Goal: Task Accomplishment & Management: Use online tool/utility

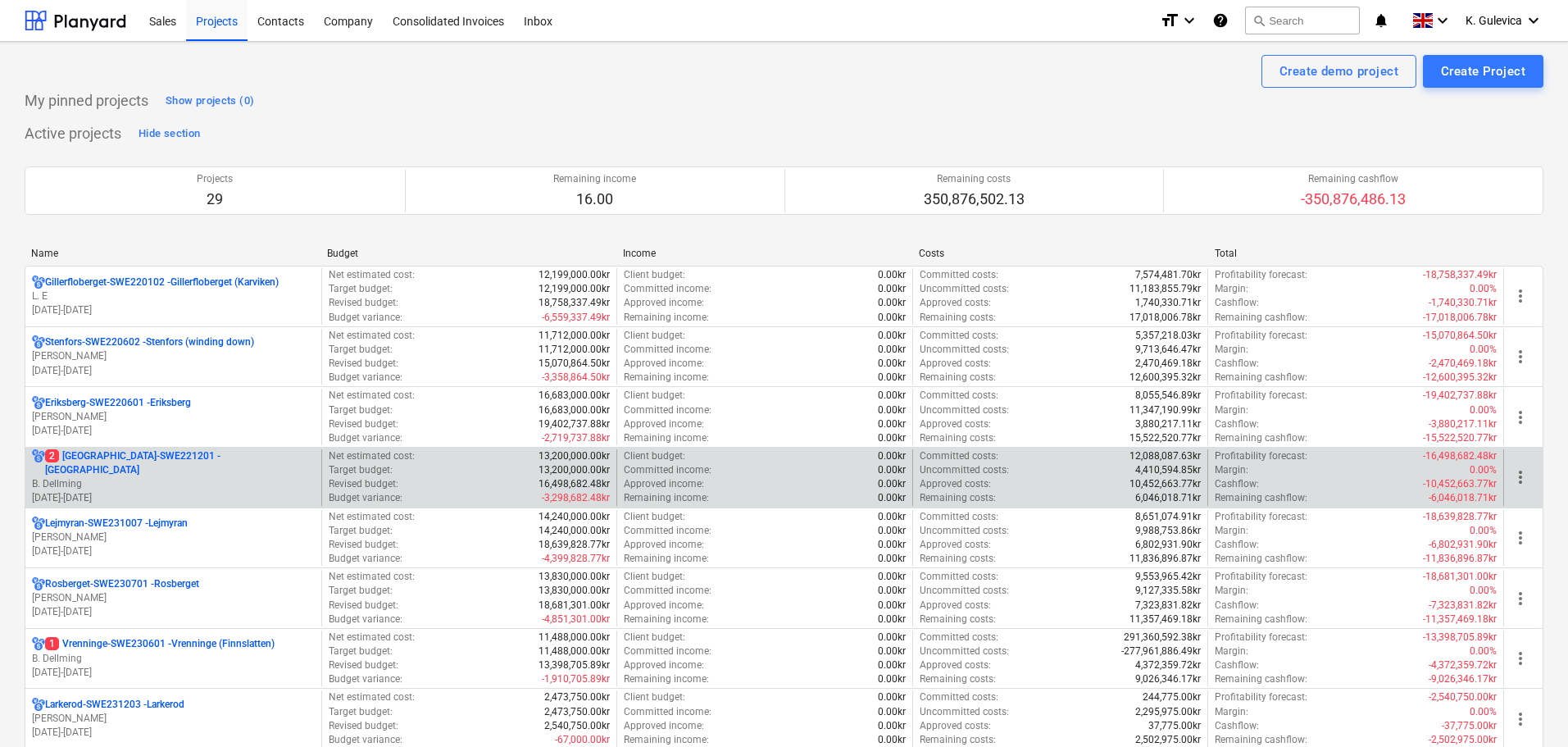
click at [171, 477] on p "B. Dellming" at bounding box center [173, 484] width 283 height 14
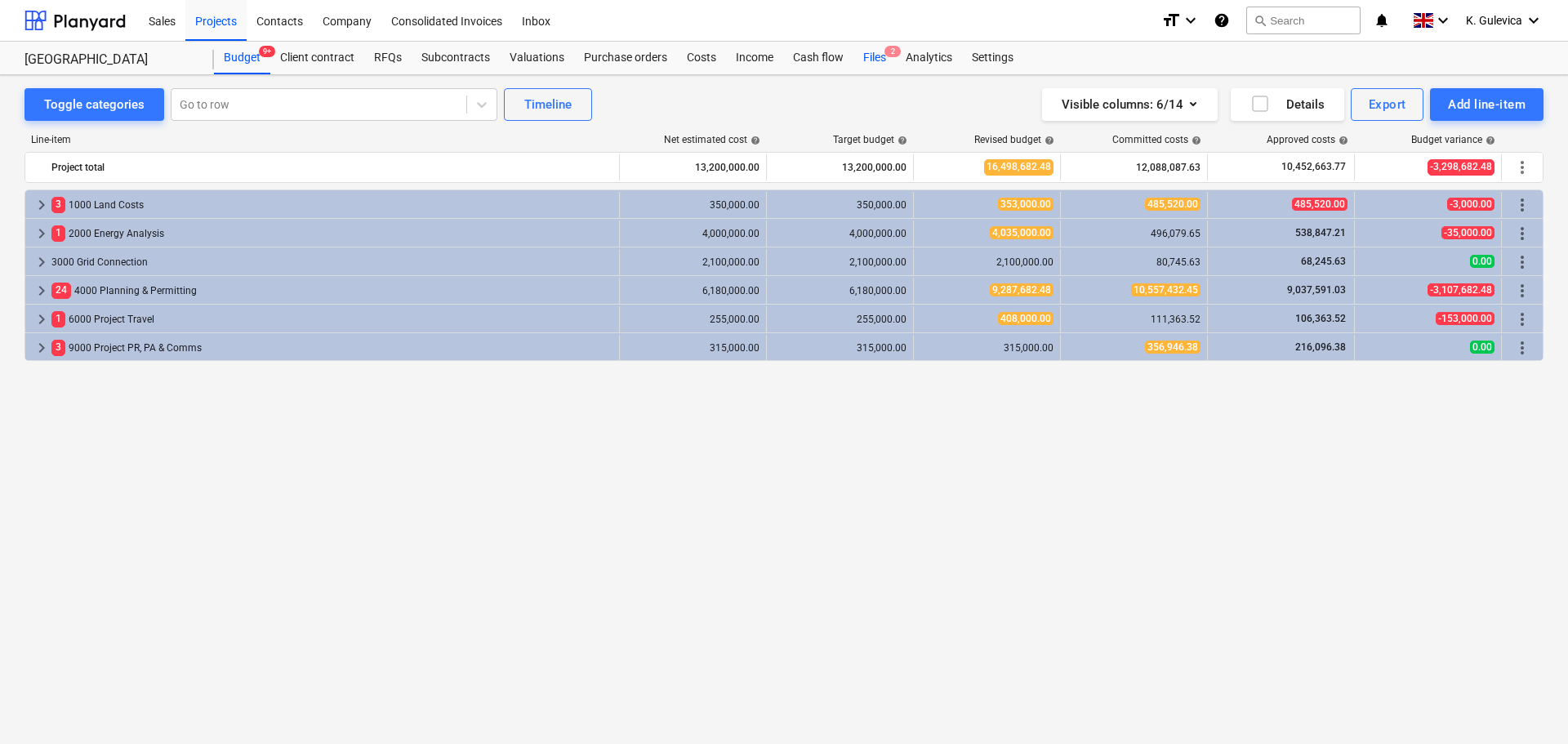
drag, startPoint x: 878, startPoint y: 58, endPoint x: 866, endPoint y: 67, distance: 15.0
click at [878, 58] on div "Files 2" at bounding box center [875, 58] width 42 height 33
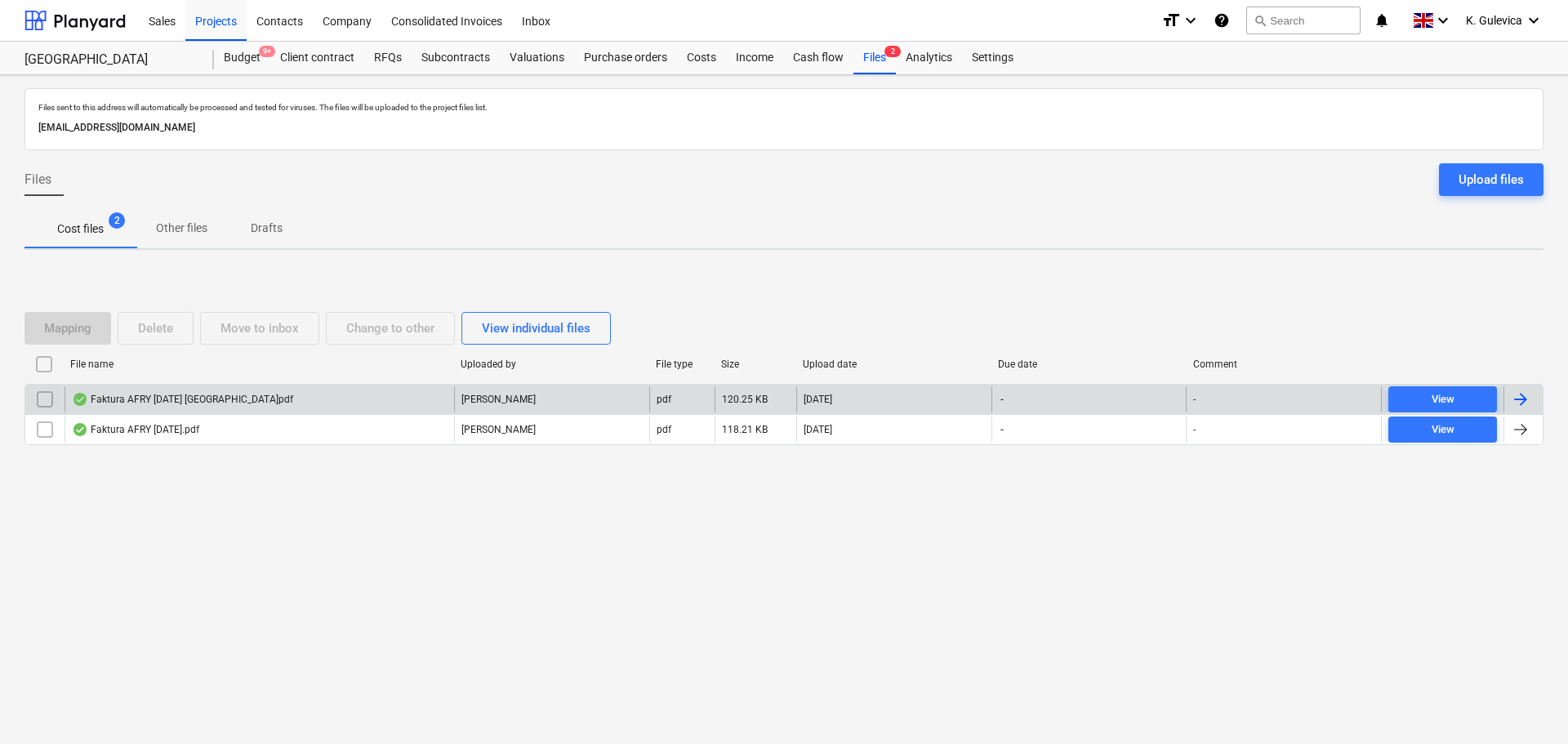
click at [356, 397] on div "Faktura AFRY 2025-09-05 Låsberget.pdf" at bounding box center [259, 398] width 389 height 26
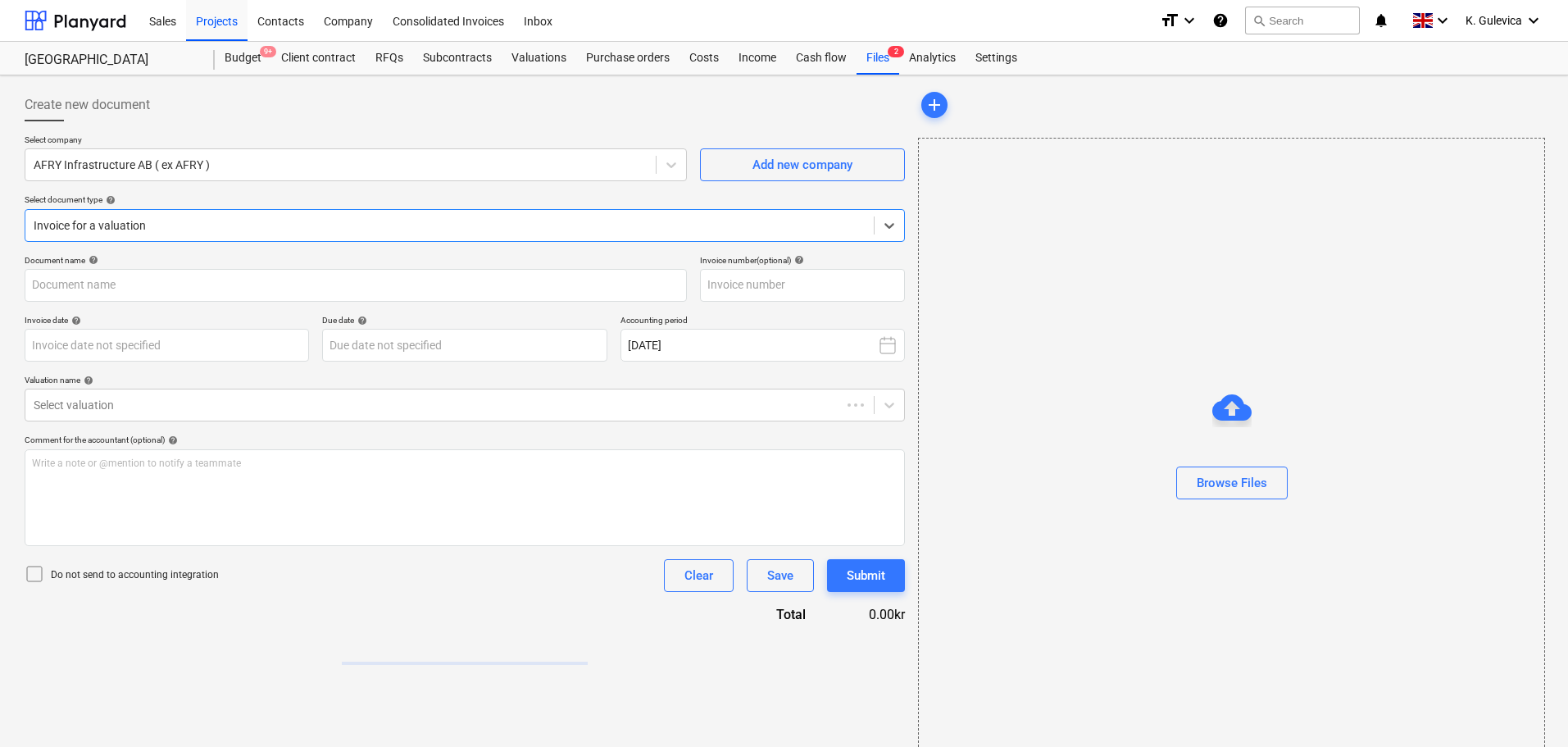
type input "55928904600"
type input "05 Sep 2025"
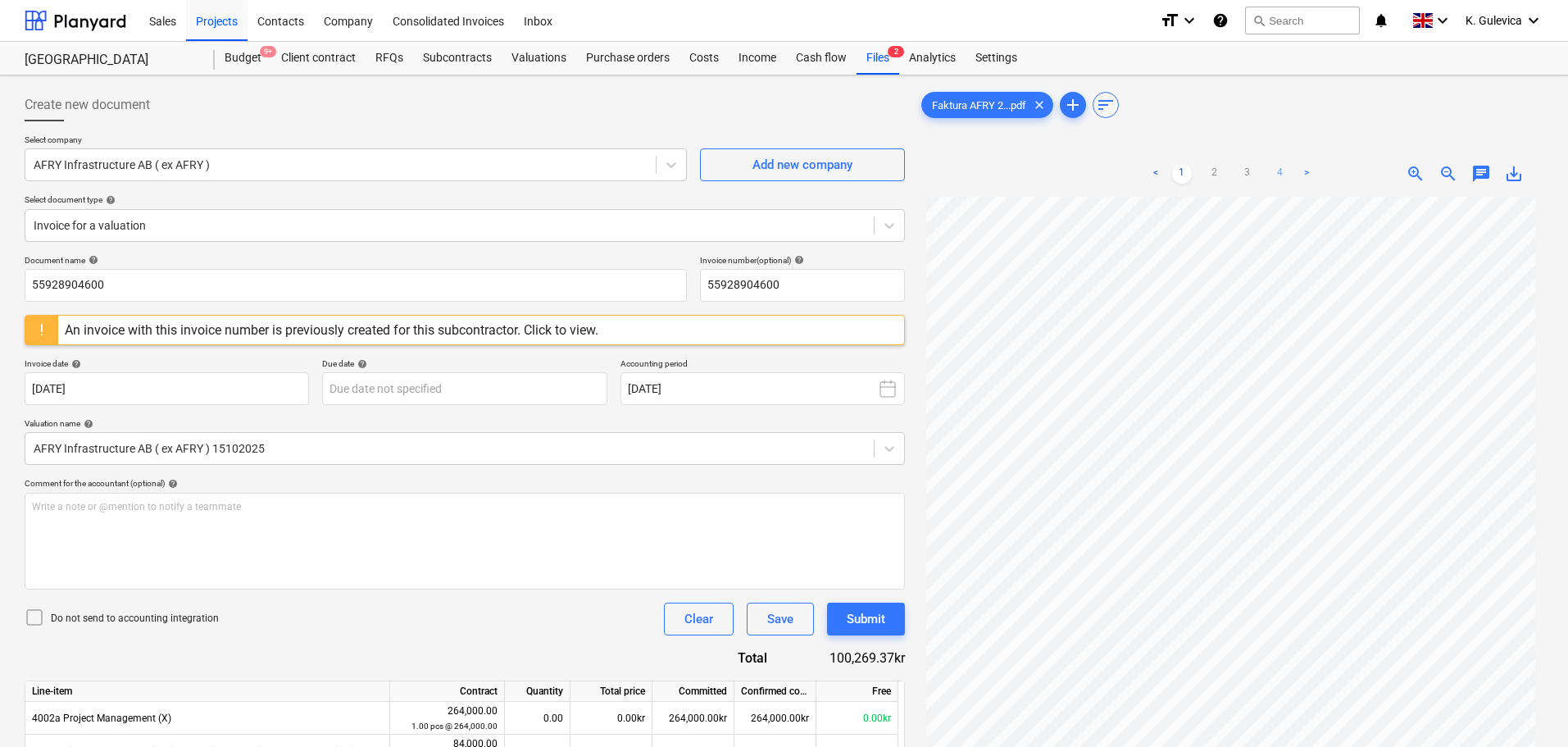
click at [1281, 175] on link "4" at bounding box center [1280, 173] width 19 height 19
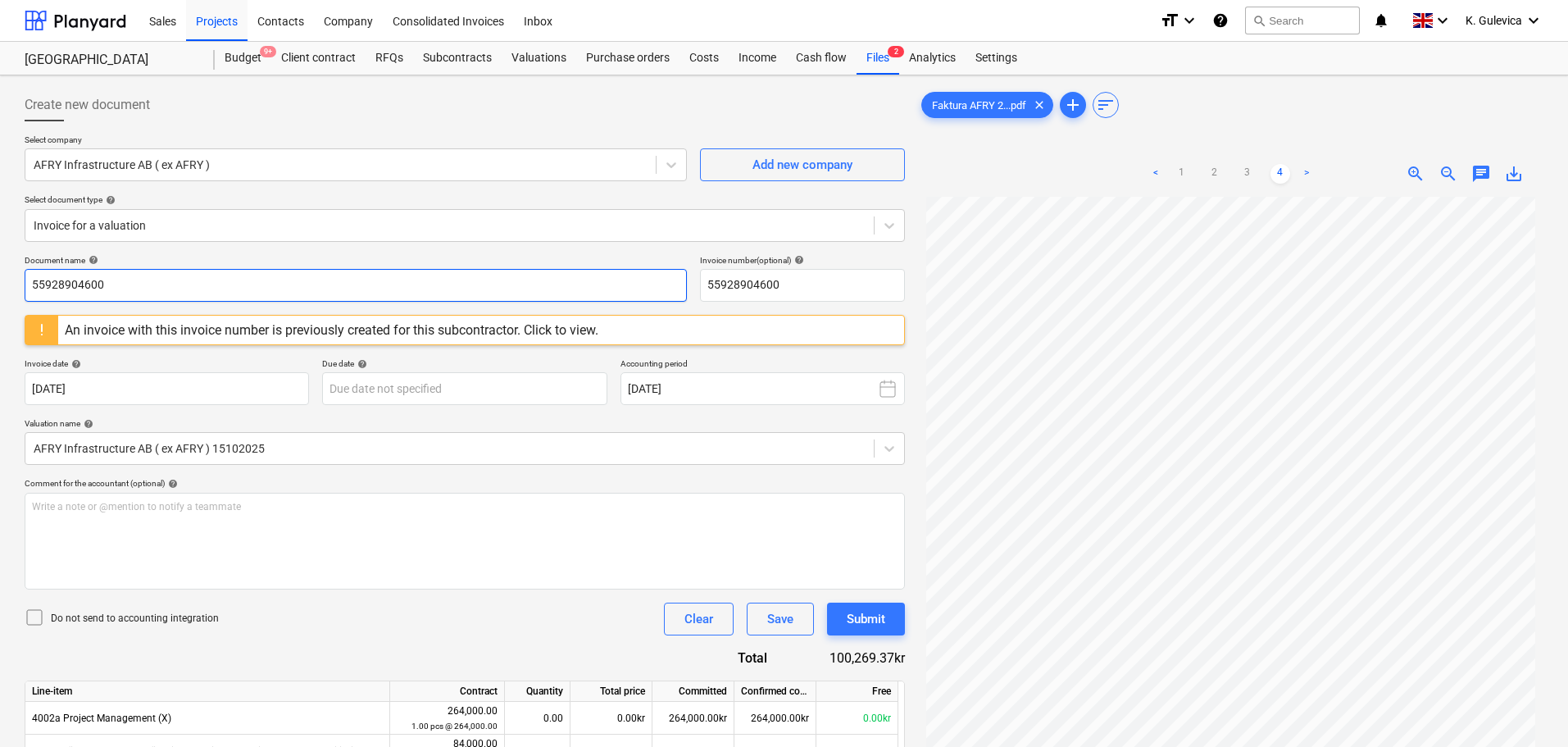
drag, startPoint x: 133, startPoint y: 280, endPoint x: -49, endPoint y: 284, distance: 182.0
click at [0, 284] on html "Sales Projects Contacts Company Consolidated Invoices Inbox format_size keyboar…" at bounding box center [784, 373] width 1568 height 747
drag, startPoint x: 94, startPoint y: 276, endPoint x: 16, endPoint y: 290, distance: 79.2
type input "8406432"
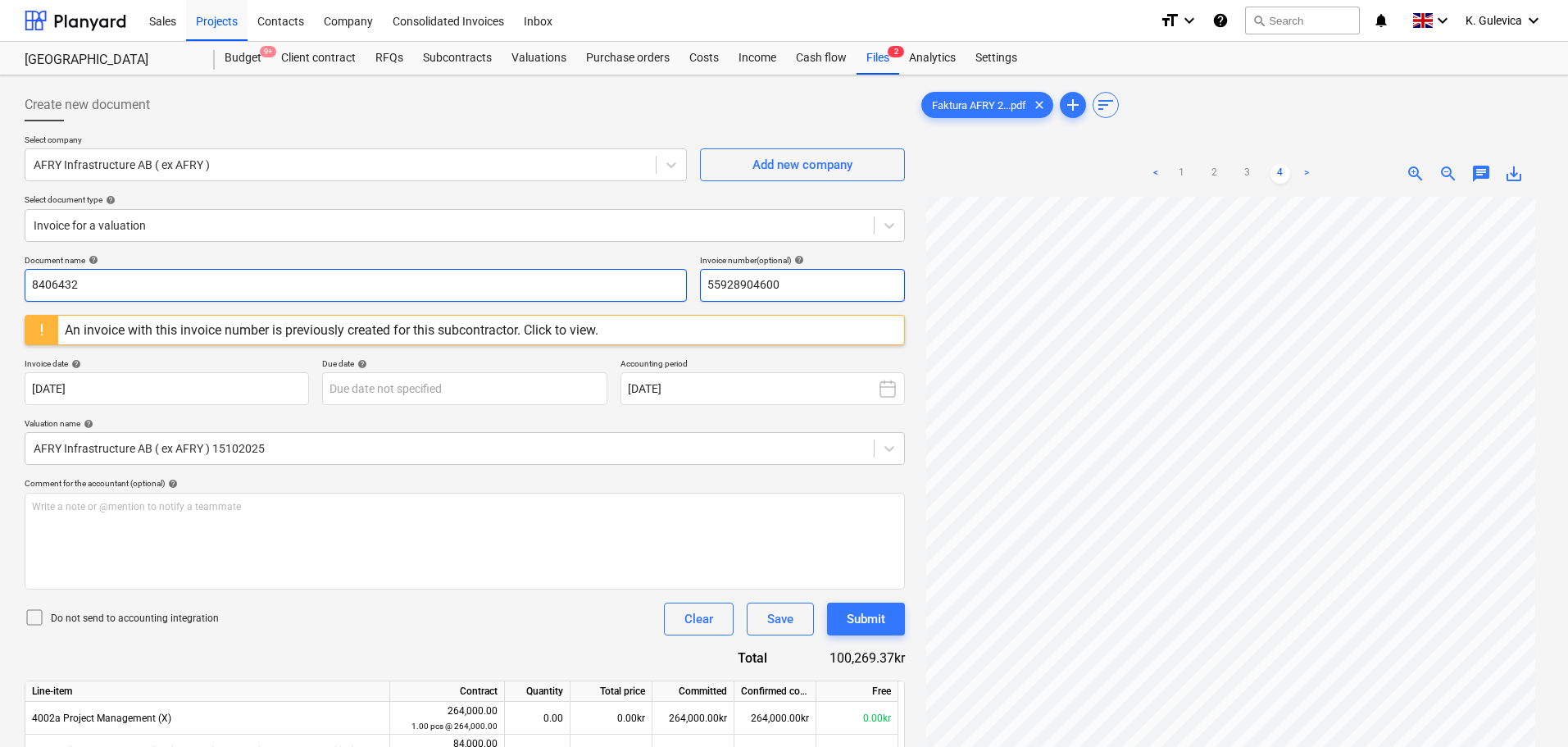
drag, startPoint x: 806, startPoint y: 286, endPoint x: 642, endPoint y: 290, distance: 164.0
click at [642, 290] on div "Document name help 8406432 Invoice number (optional) help 55928904600" at bounding box center [464, 278] width 881 height 46
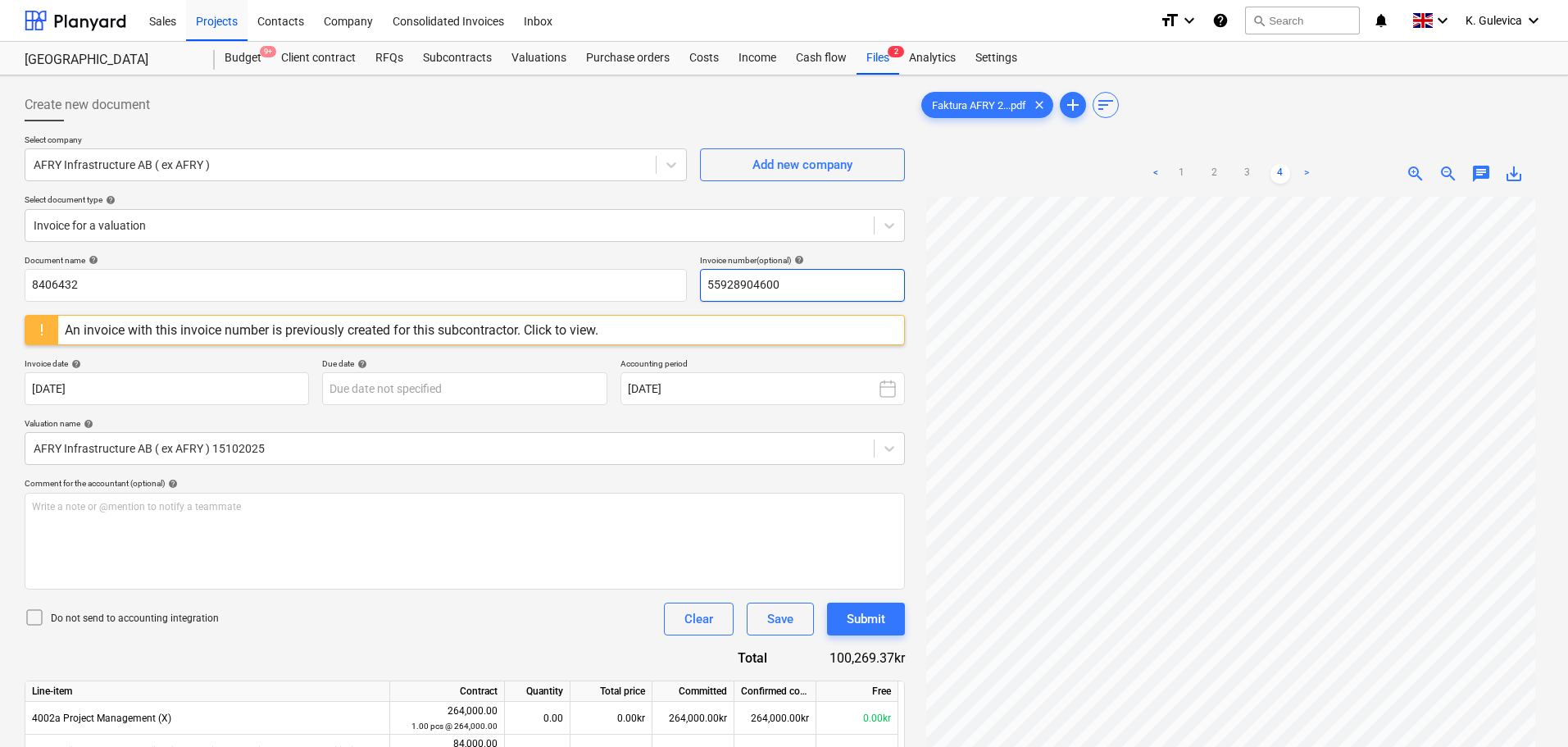
paste input "8406432"
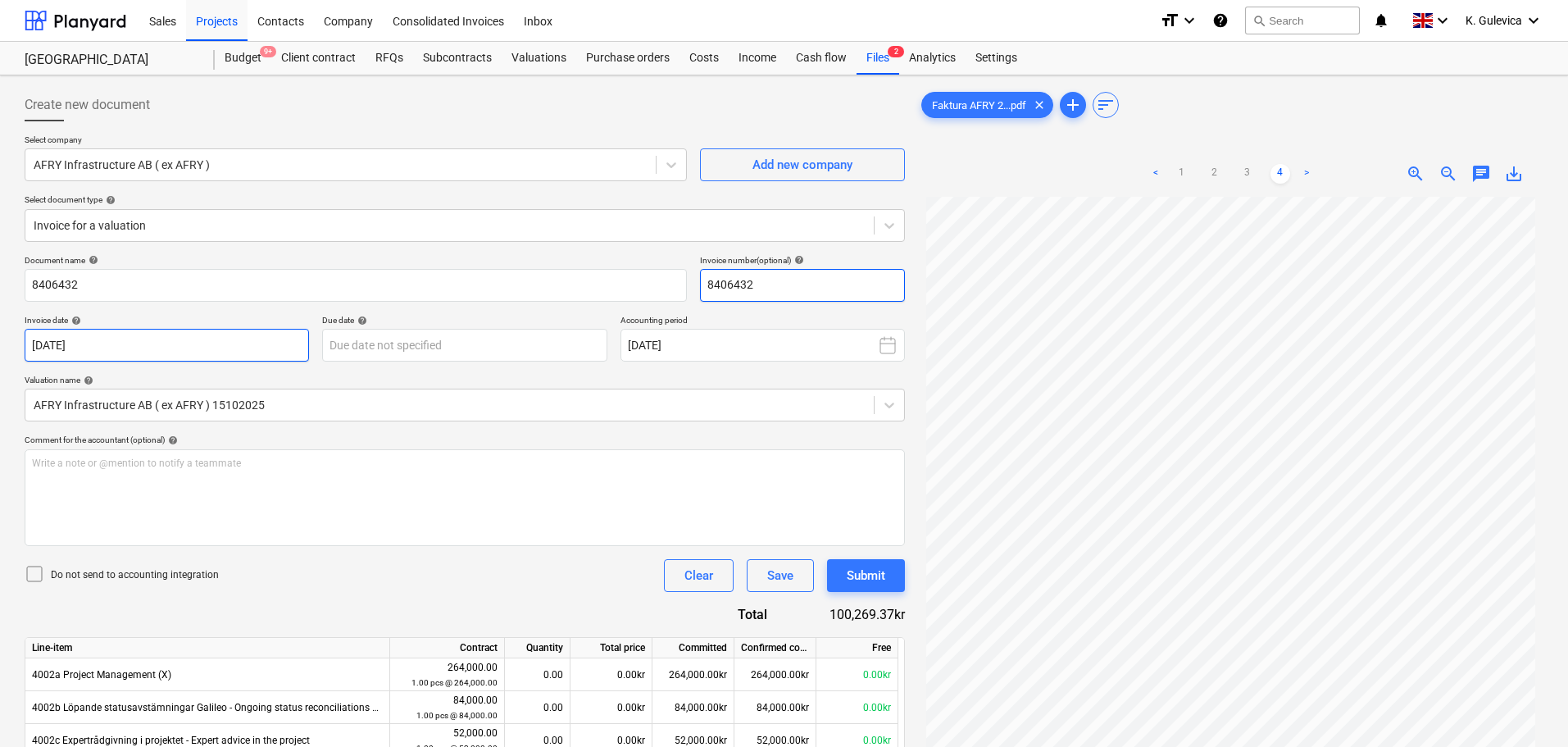
type input "8406432"
click at [204, 354] on body "Sales Projects Contacts Company Consolidated Invoices Inbox format_size keyboar…" at bounding box center [784, 373] width 1568 height 747
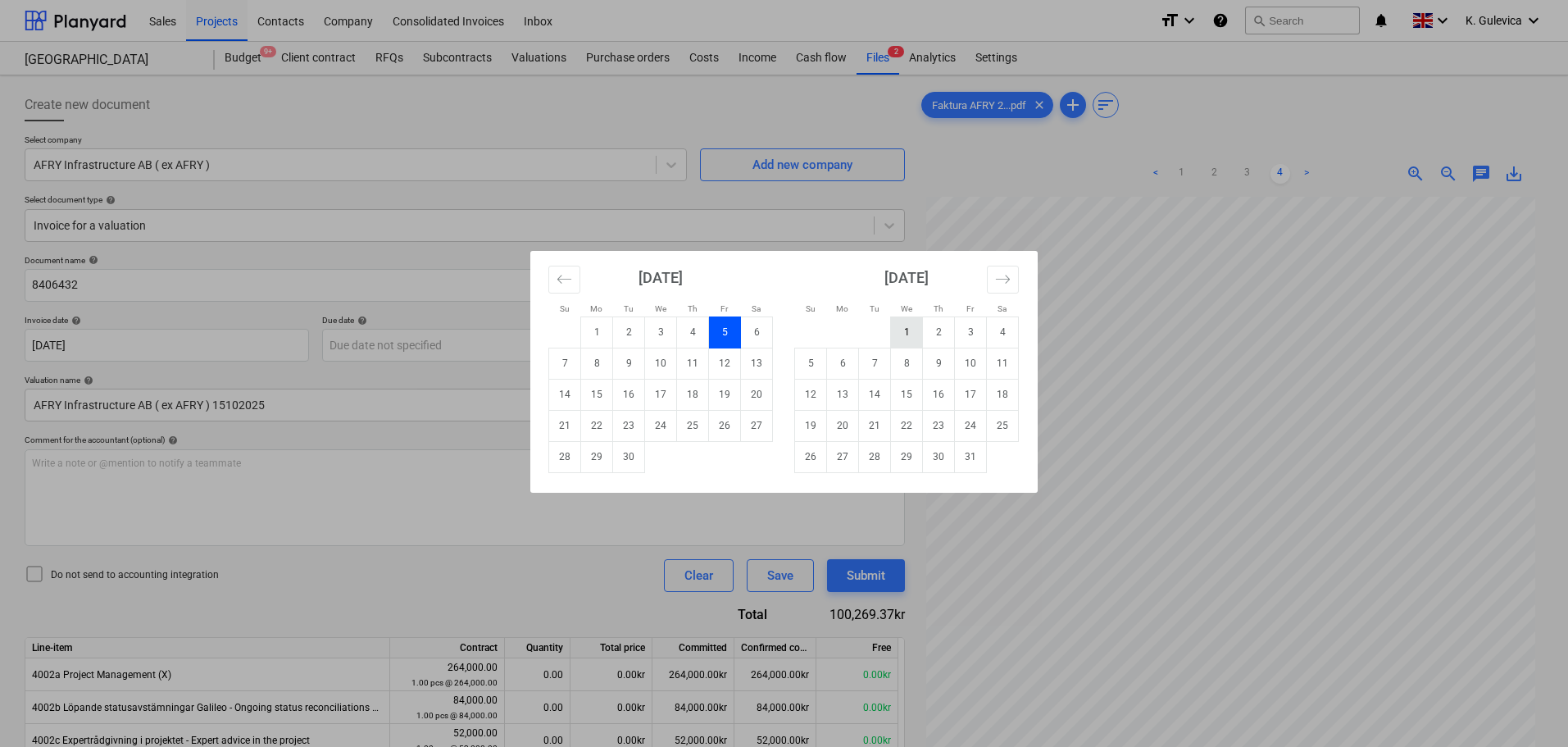
click at [898, 332] on td "1" at bounding box center [907, 332] width 32 height 31
type input "01 Oct 2025"
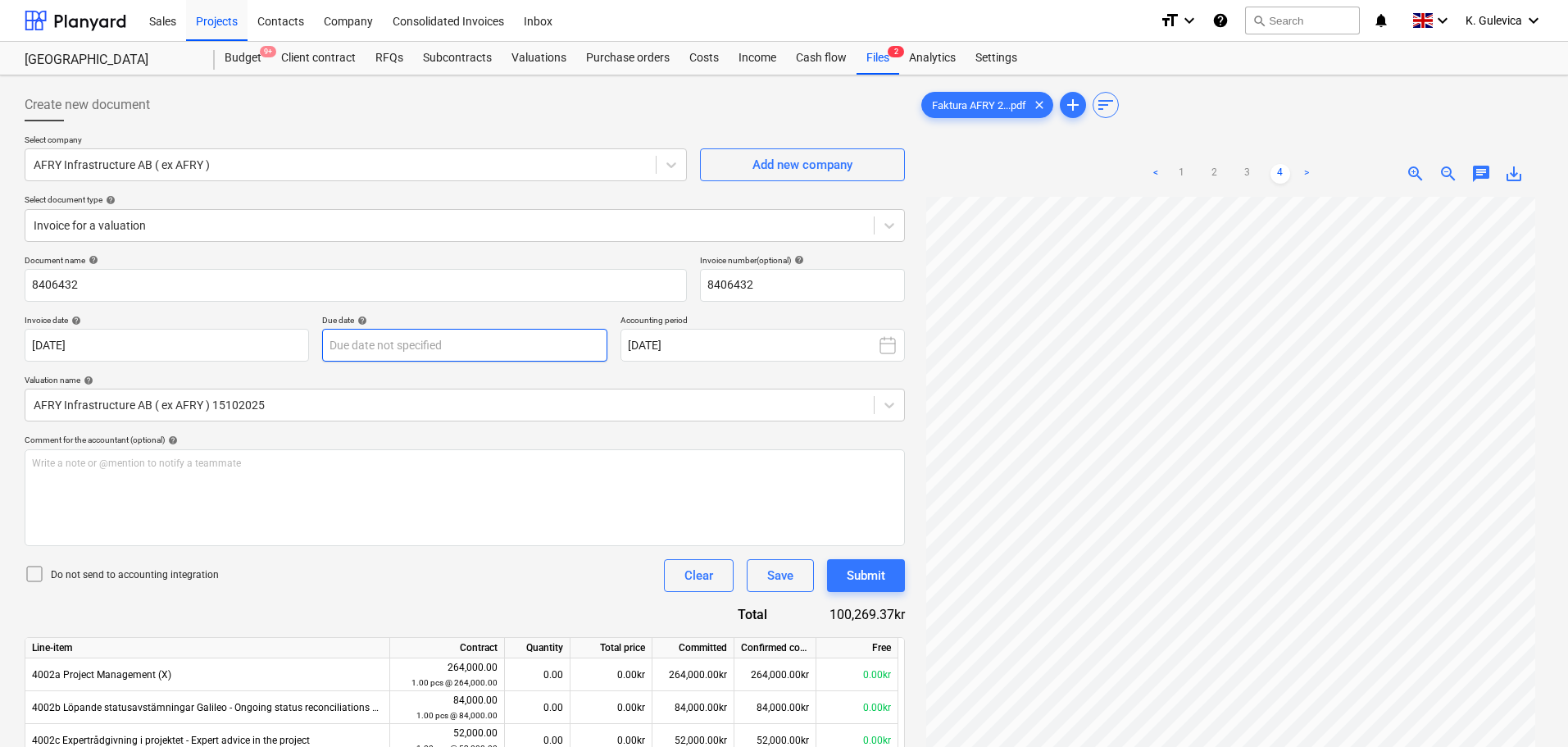
click at [441, 341] on body "Sales Projects Contacts Company Consolidated Invoices Inbox format_size keyboar…" at bounding box center [784, 373] width 1568 height 747
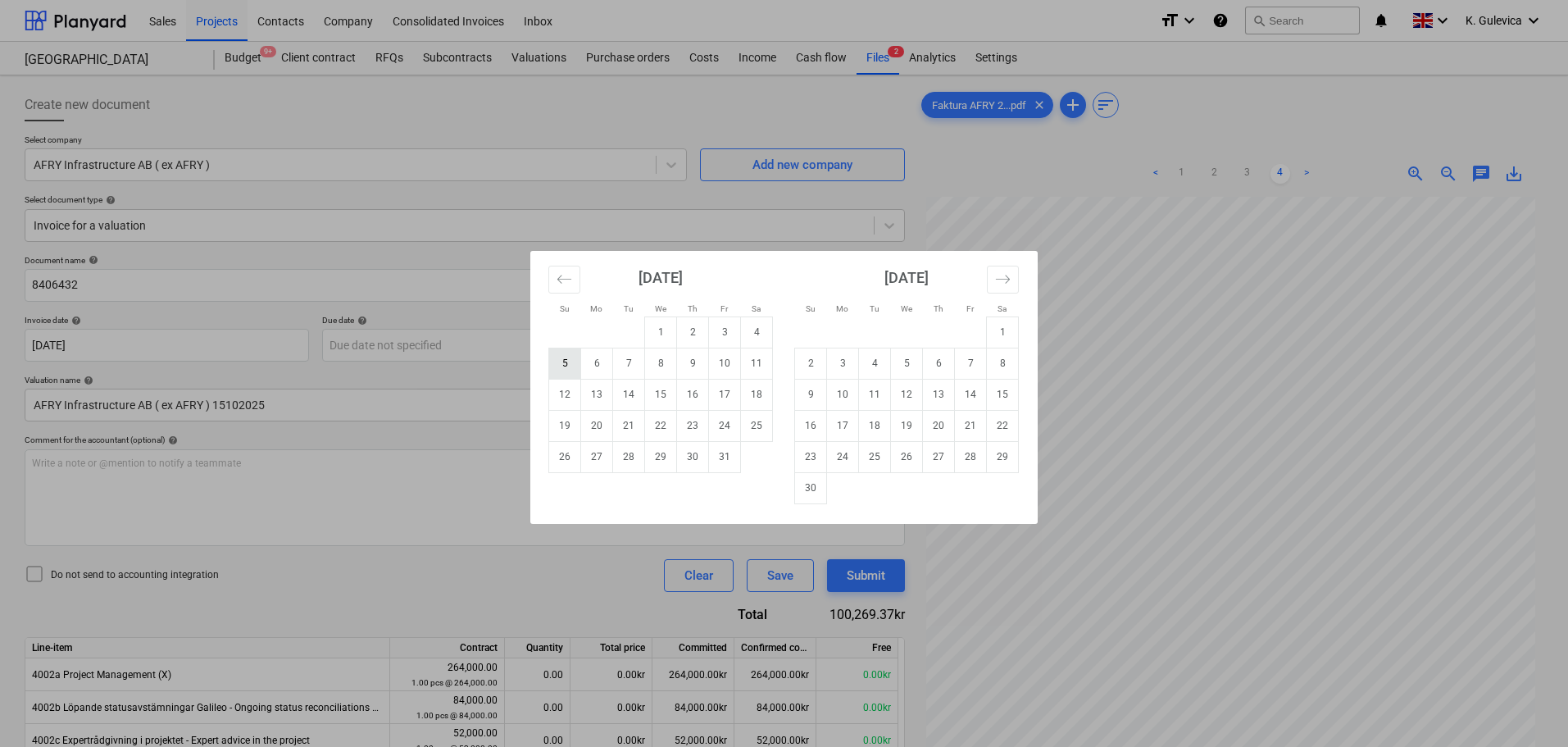
click at [566, 362] on td "5" at bounding box center [566, 363] width 32 height 31
type input "05 Oct 2025"
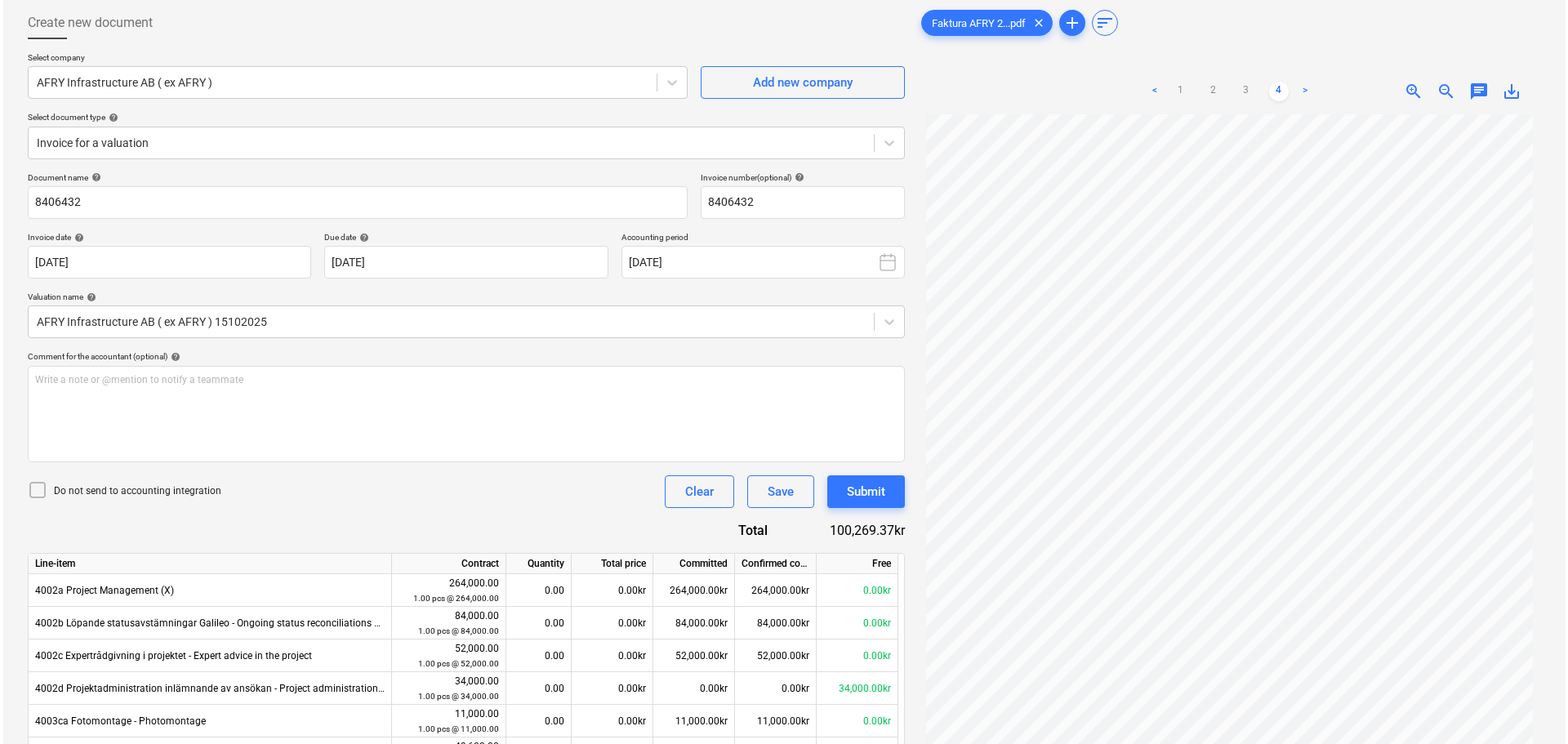
scroll to position [163, 0]
click at [859, 492] on div "Submit" at bounding box center [863, 491] width 39 height 21
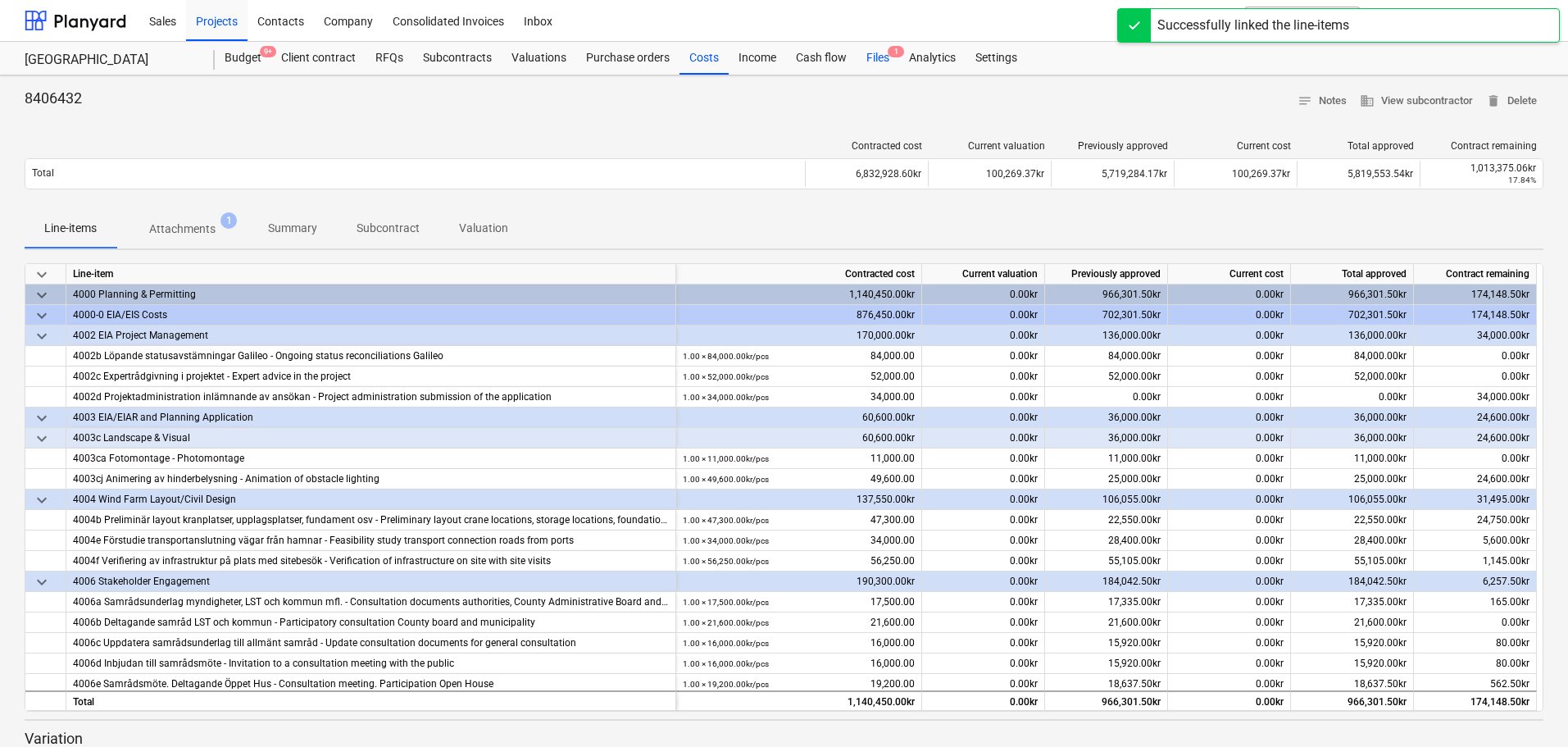
click at [870, 58] on div "Files 1" at bounding box center [878, 58] width 42 height 33
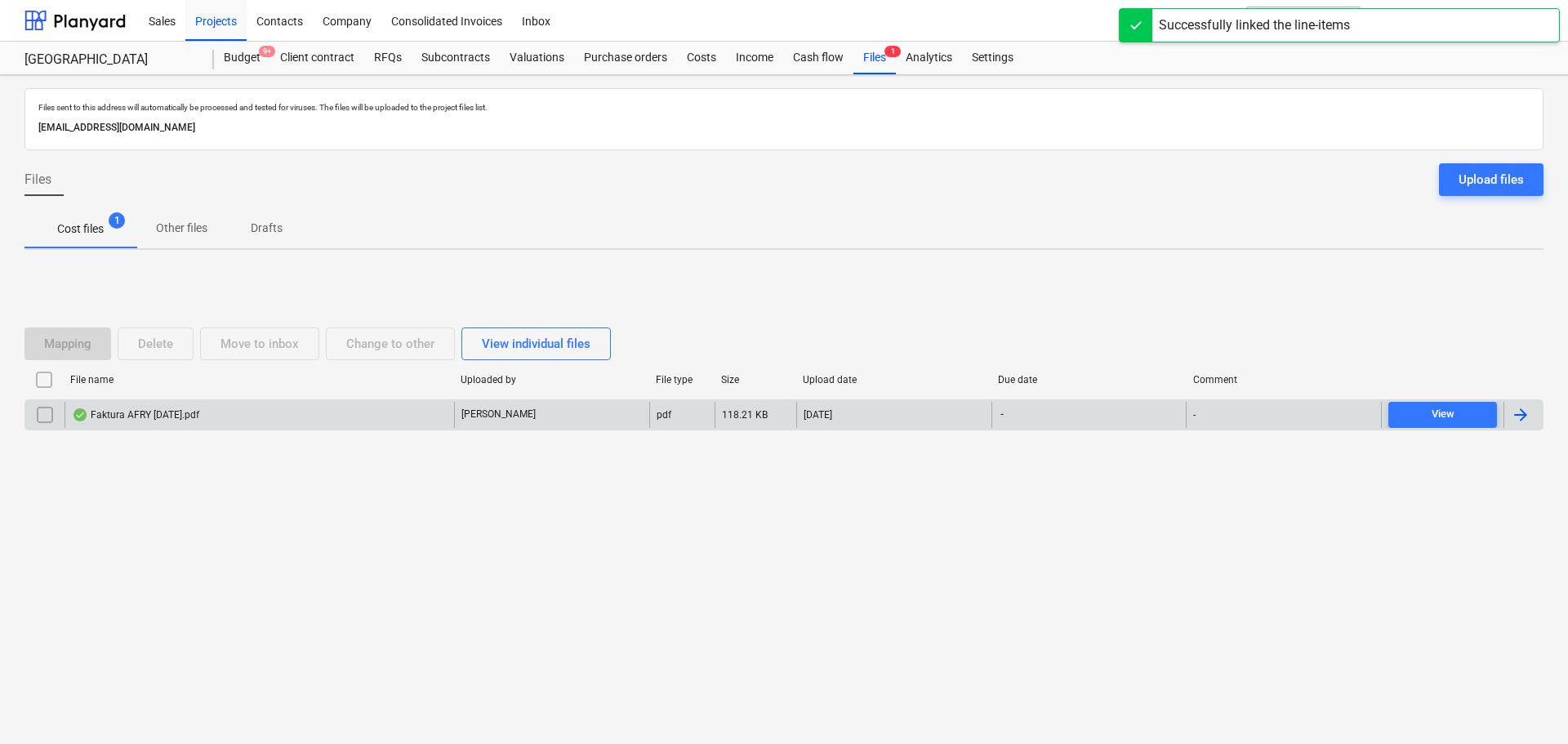
click at [446, 421] on div "Faktura AFRY 2025-10-05.pdf" at bounding box center [259, 414] width 389 height 26
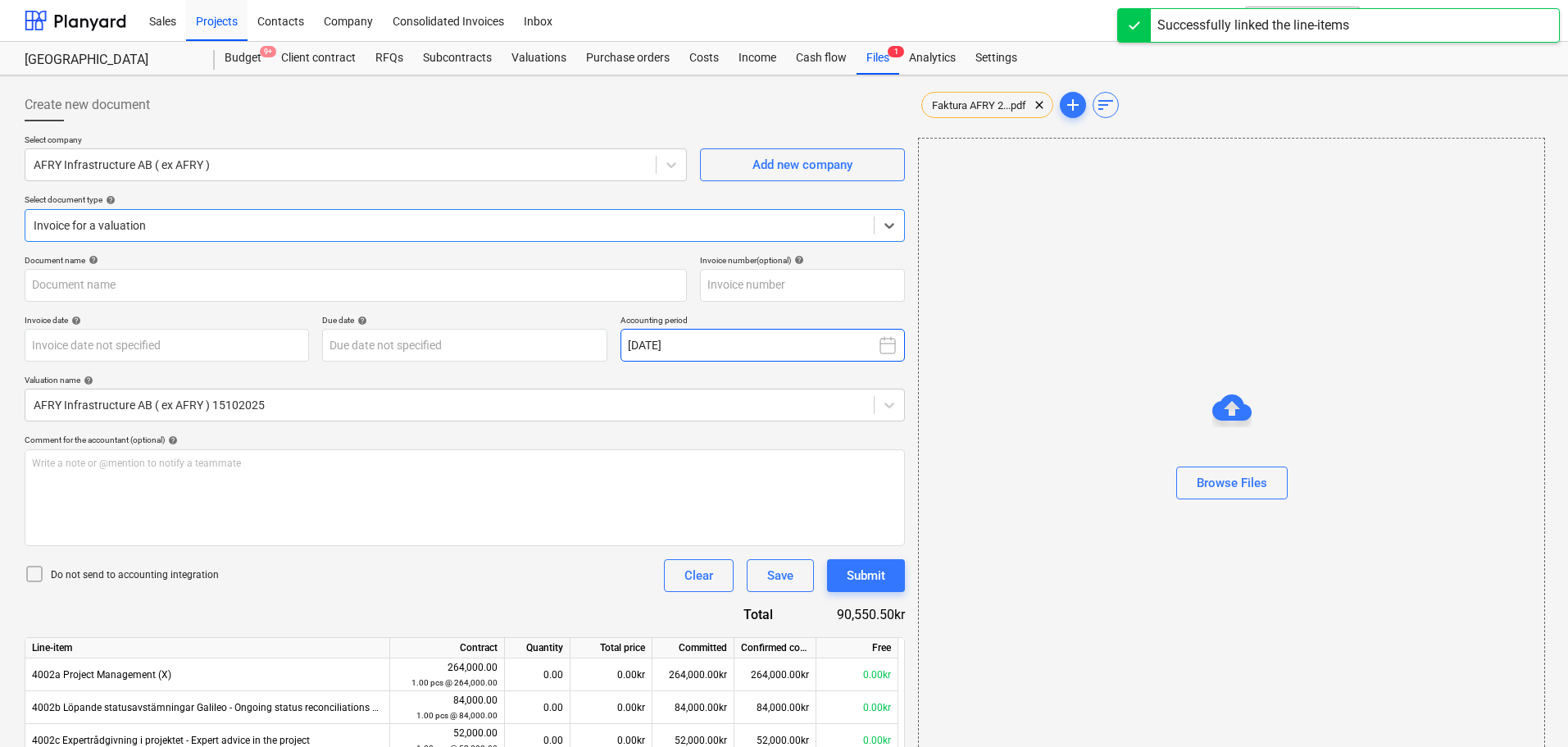
type input "55928904600"
type input "[DATE]"
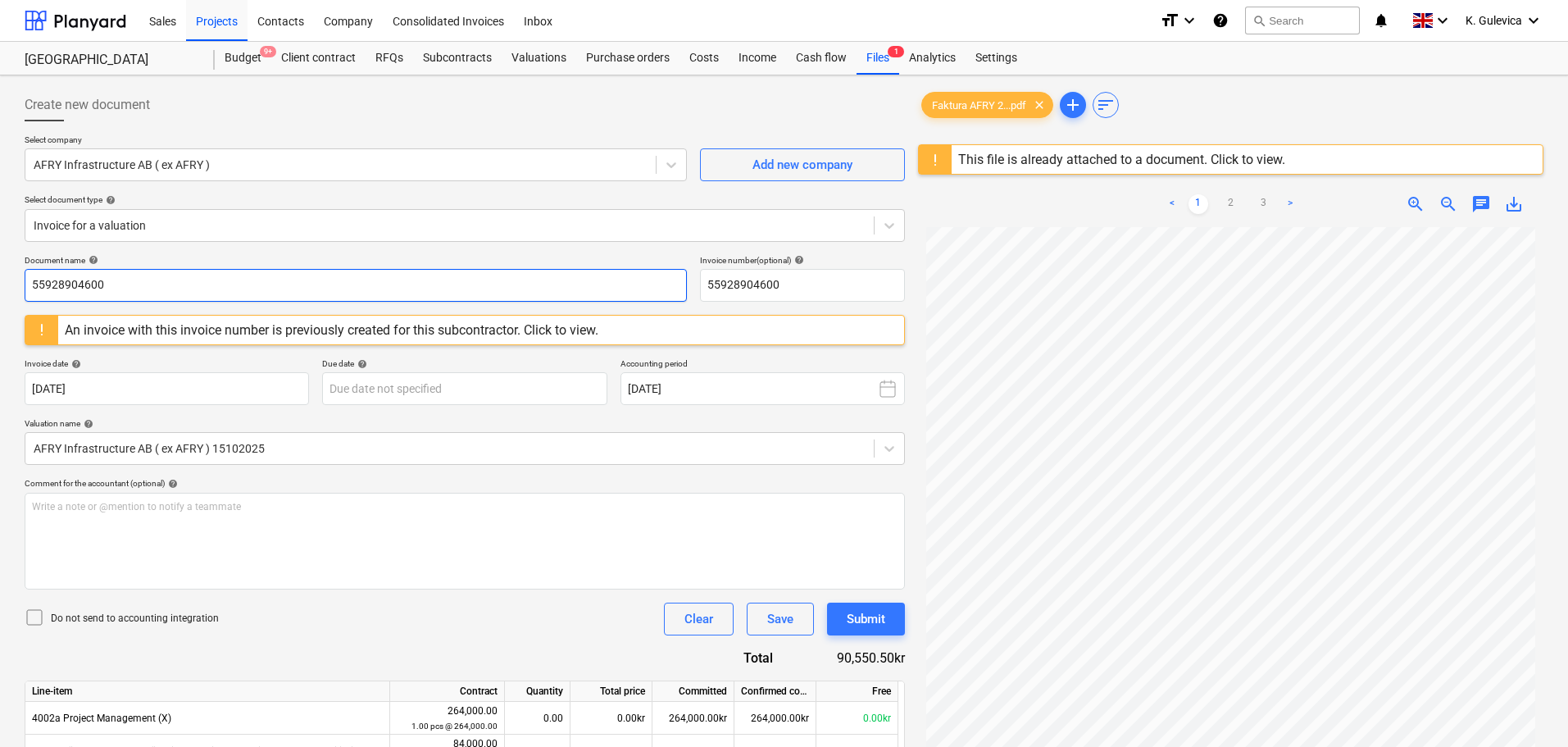
drag, startPoint x: 114, startPoint y: 285, endPoint x: -95, endPoint y: 279, distance: 209.1
click at [0, 279] on html "Sales Projects Contacts Company Consolidated Invoices Inbox format_size keyboar…" at bounding box center [784, 373] width 1568 height 747
paste input "8406432"
drag, startPoint x: 88, startPoint y: 280, endPoint x: -44, endPoint y: 280, distance: 132.0
click at [0, 280] on html "Sales Projects Contacts Company Consolidated Invoices Inbox format_size keyboar…" at bounding box center [784, 373] width 1568 height 747
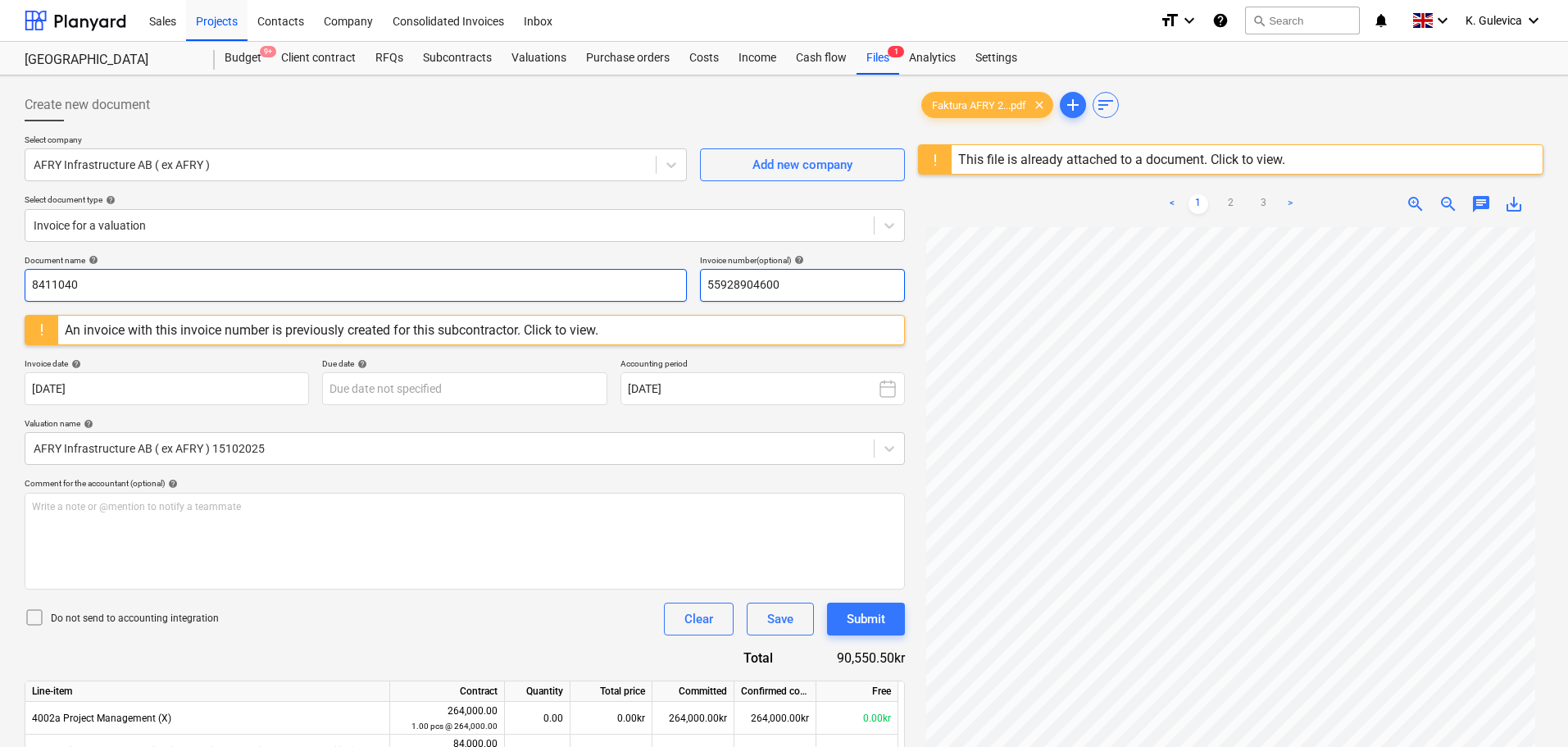
type input "8411040"
drag, startPoint x: 804, startPoint y: 282, endPoint x: 624, endPoint y: 282, distance: 180.0
click at [623, 282] on div "Document name help 8411040 Invoice number (optional) help 55928904600" at bounding box center [464, 278] width 881 height 46
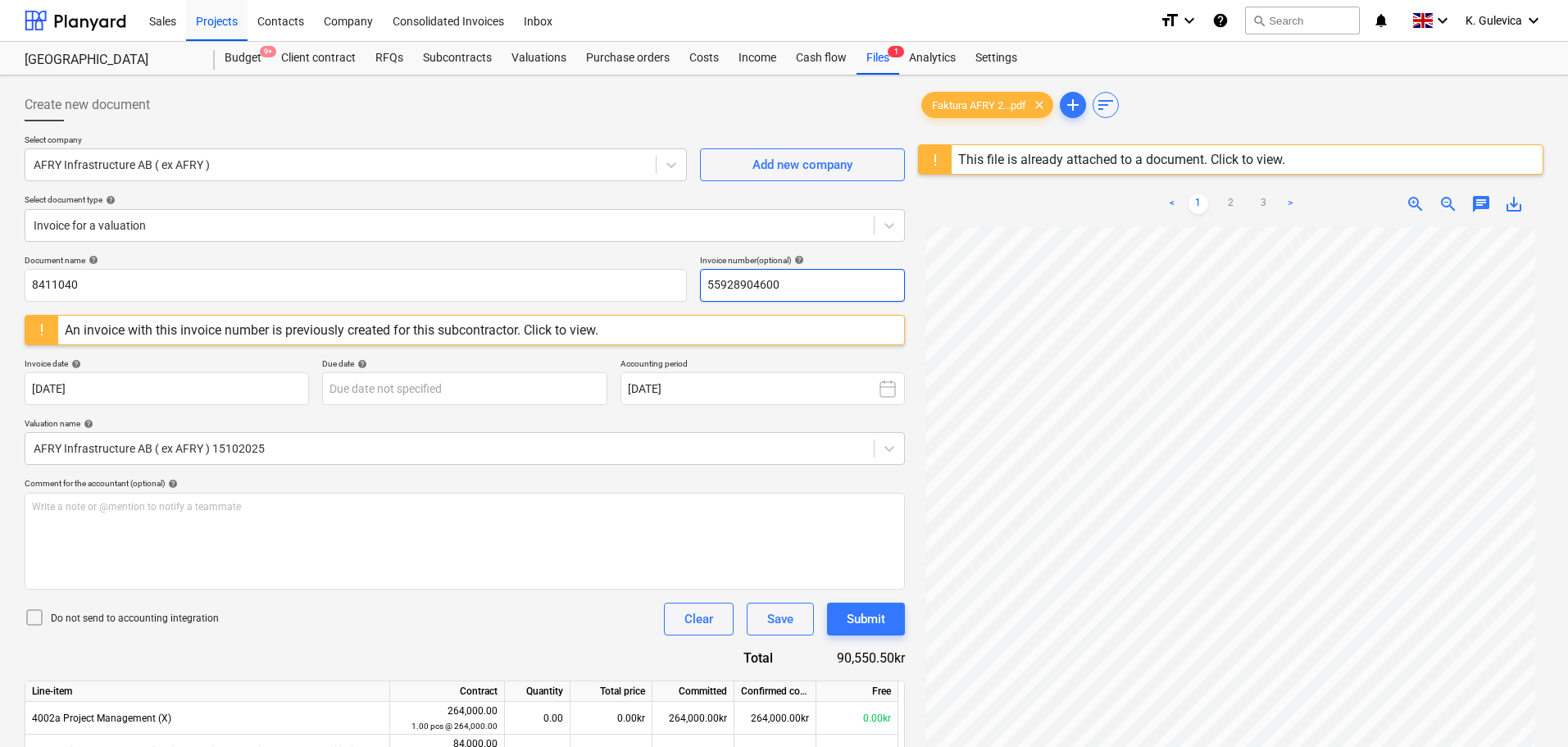
paste input "841104"
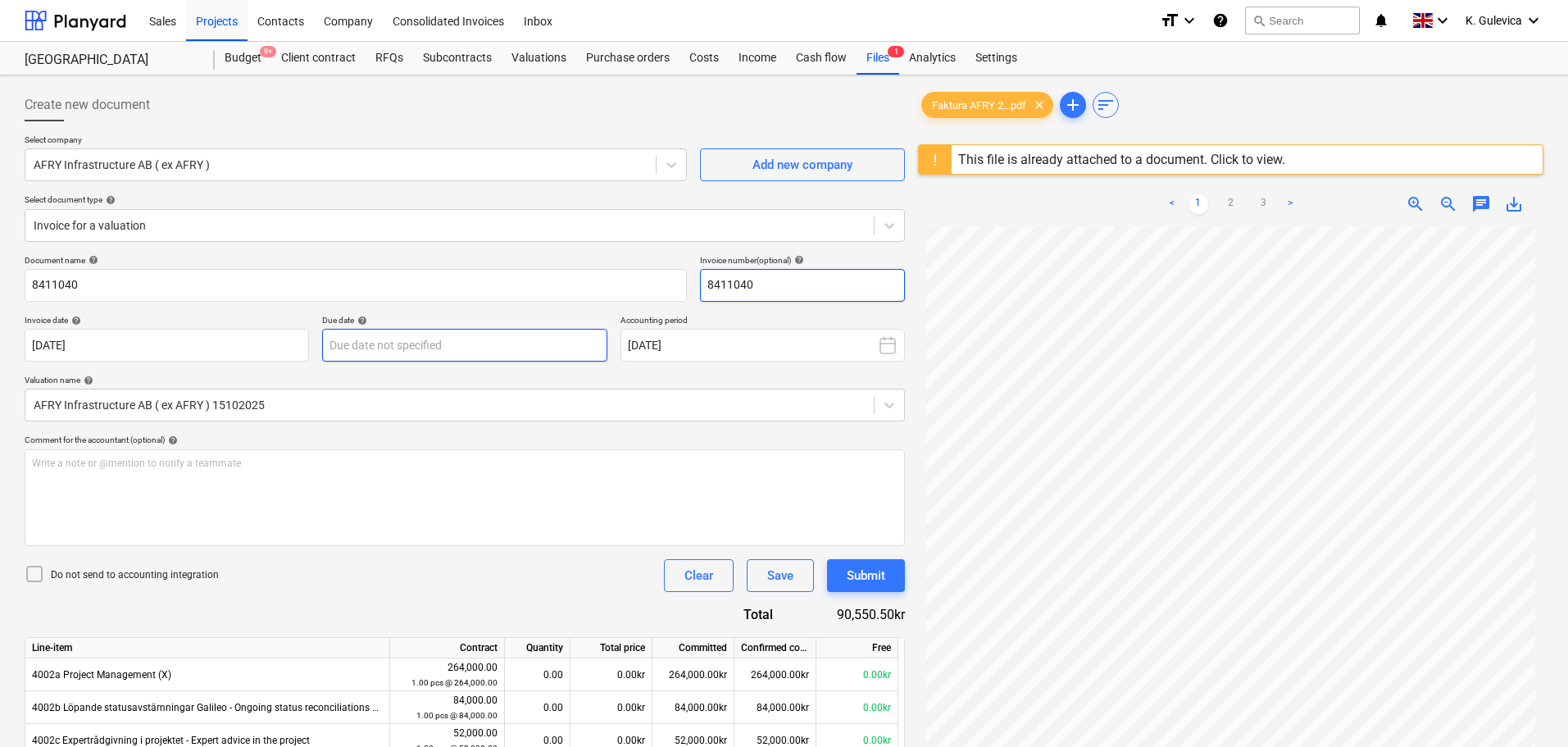
type input "8411040"
click at [384, 343] on body "Sales Projects Contacts Company Consolidated Invoices Inbox format_size keyboar…" at bounding box center [784, 373] width 1568 height 747
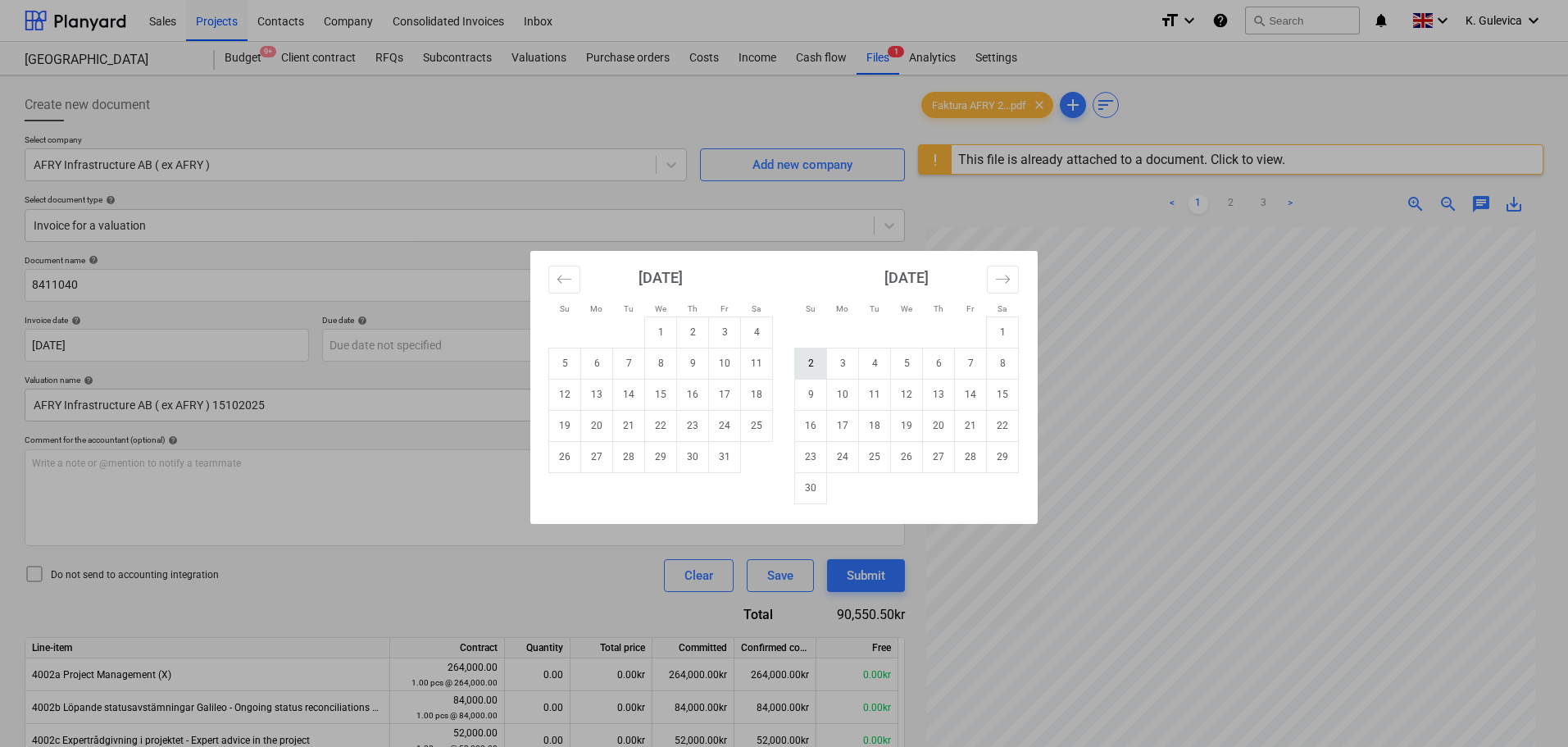
click at [809, 364] on td "2" at bounding box center [811, 363] width 32 height 31
type input "02 Nov 2025"
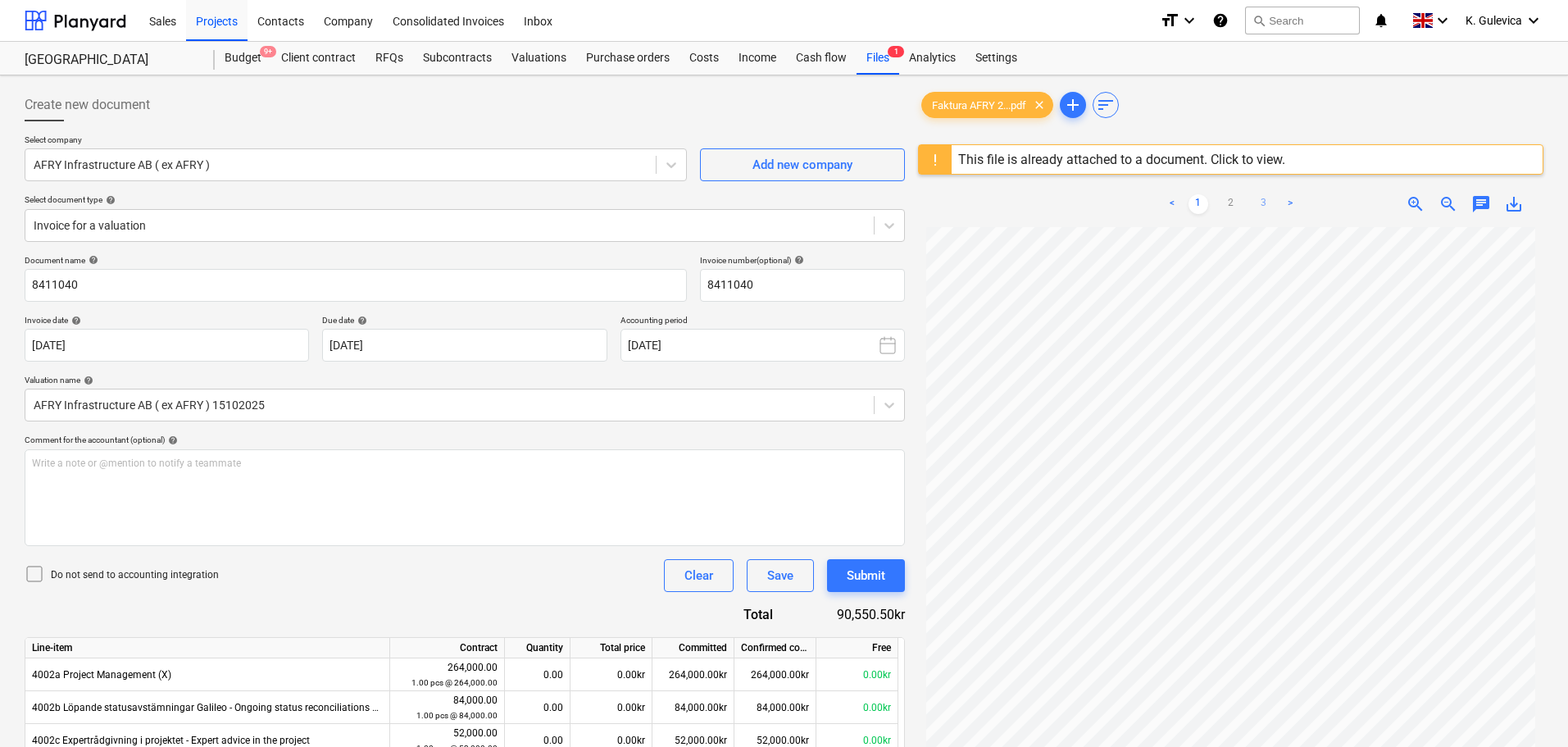
click at [1264, 203] on link "3" at bounding box center [1264, 203] width 19 height 19
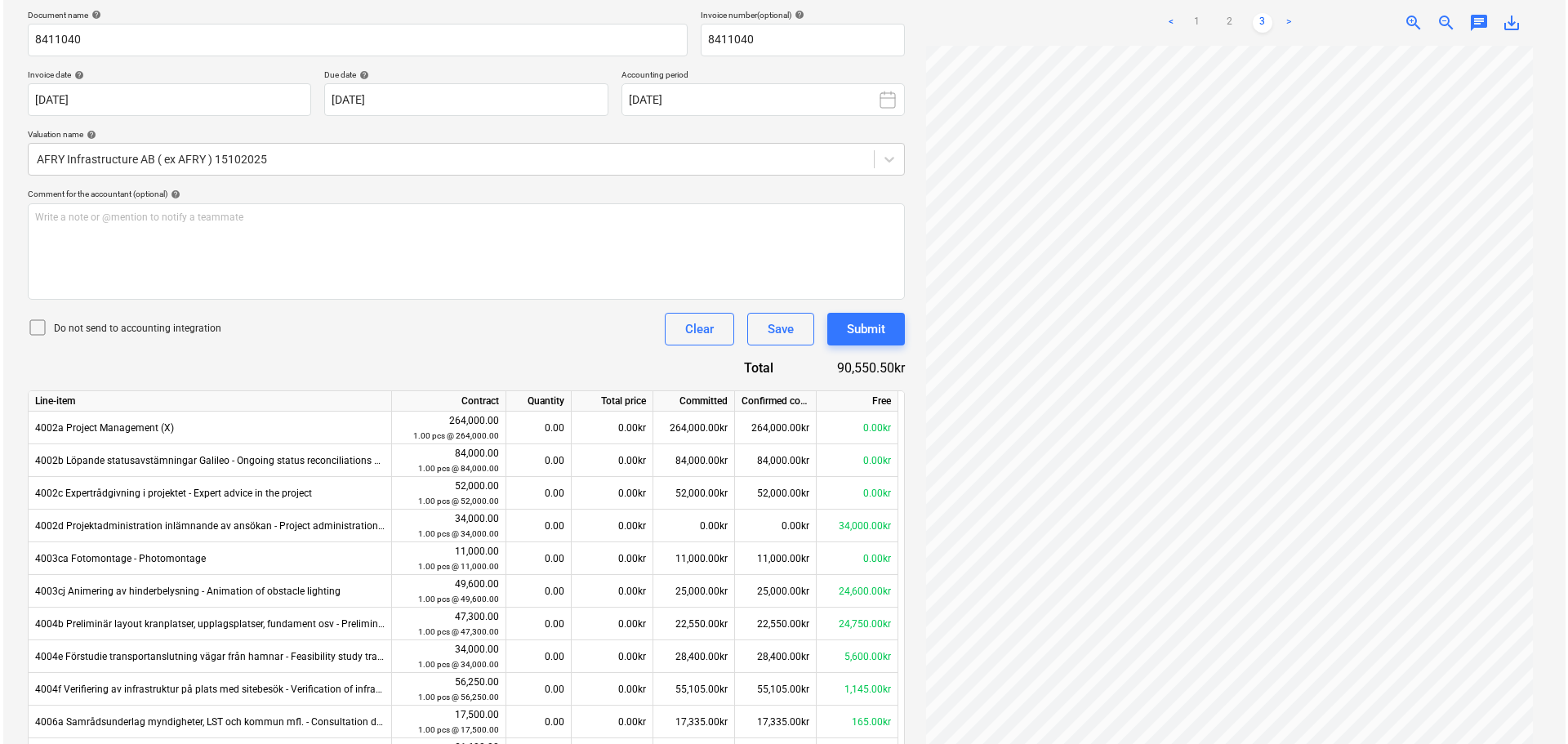
scroll to position [245, 0]
click at [882, 326] on div "Submit" at bounding box center [863, 328] width 39 height 21
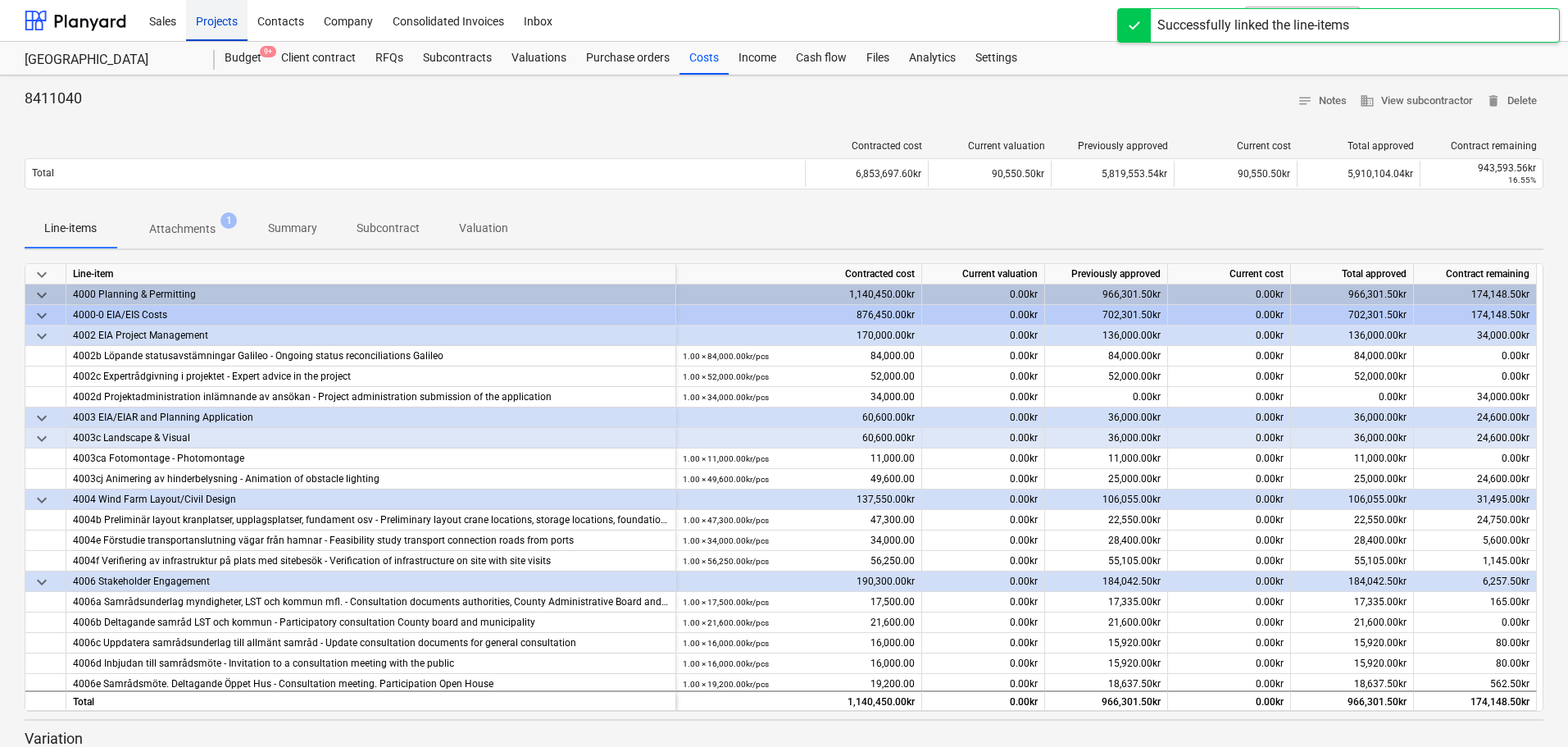
click at [205, 21] on div "Projects" at bounding box center [216, 20] width 62 height 42
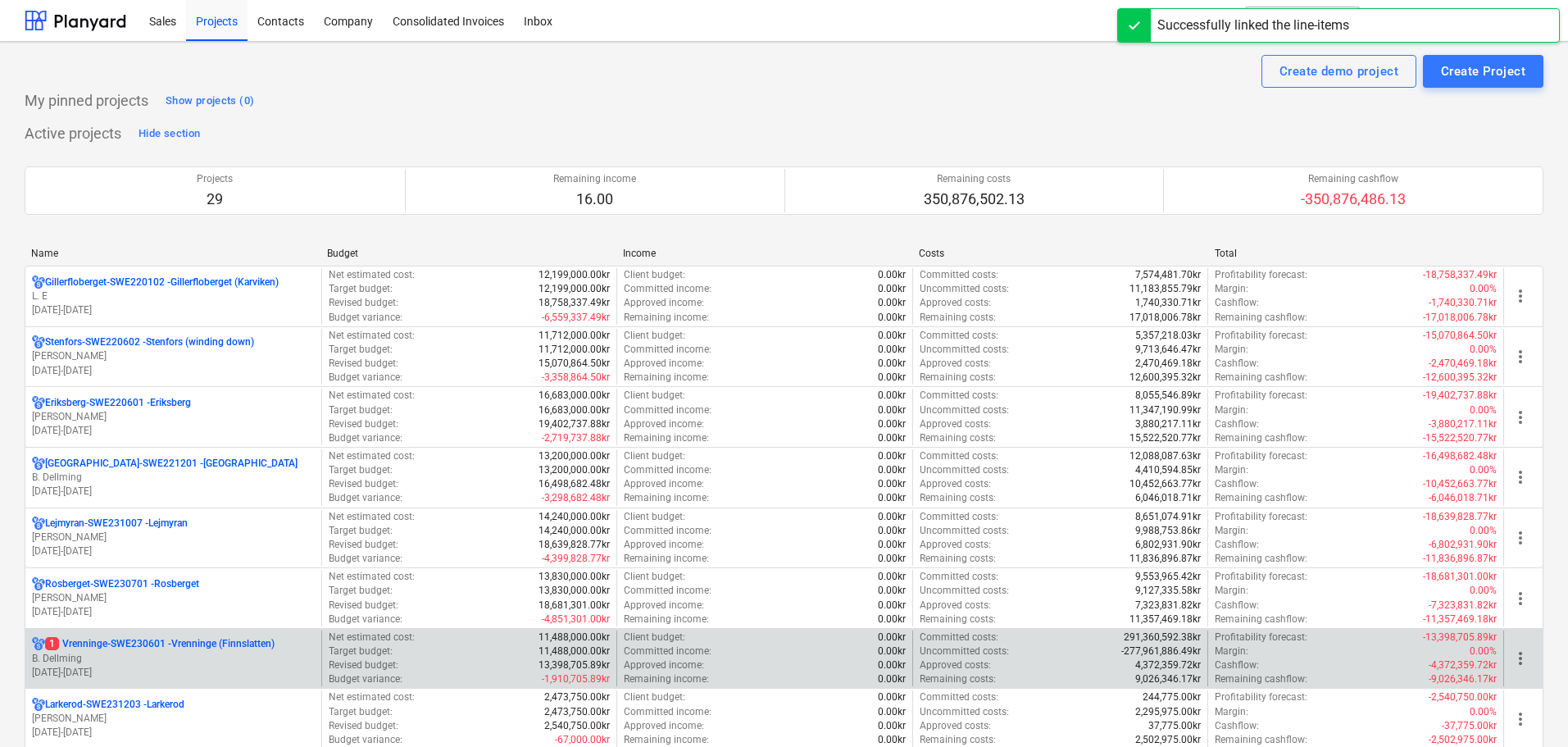
click at [159, 649] on p "1 Vrenninge-SWE230601 - Vrenninge (Finnslatten)" at bounding box center [160, 643] width 230 height 14
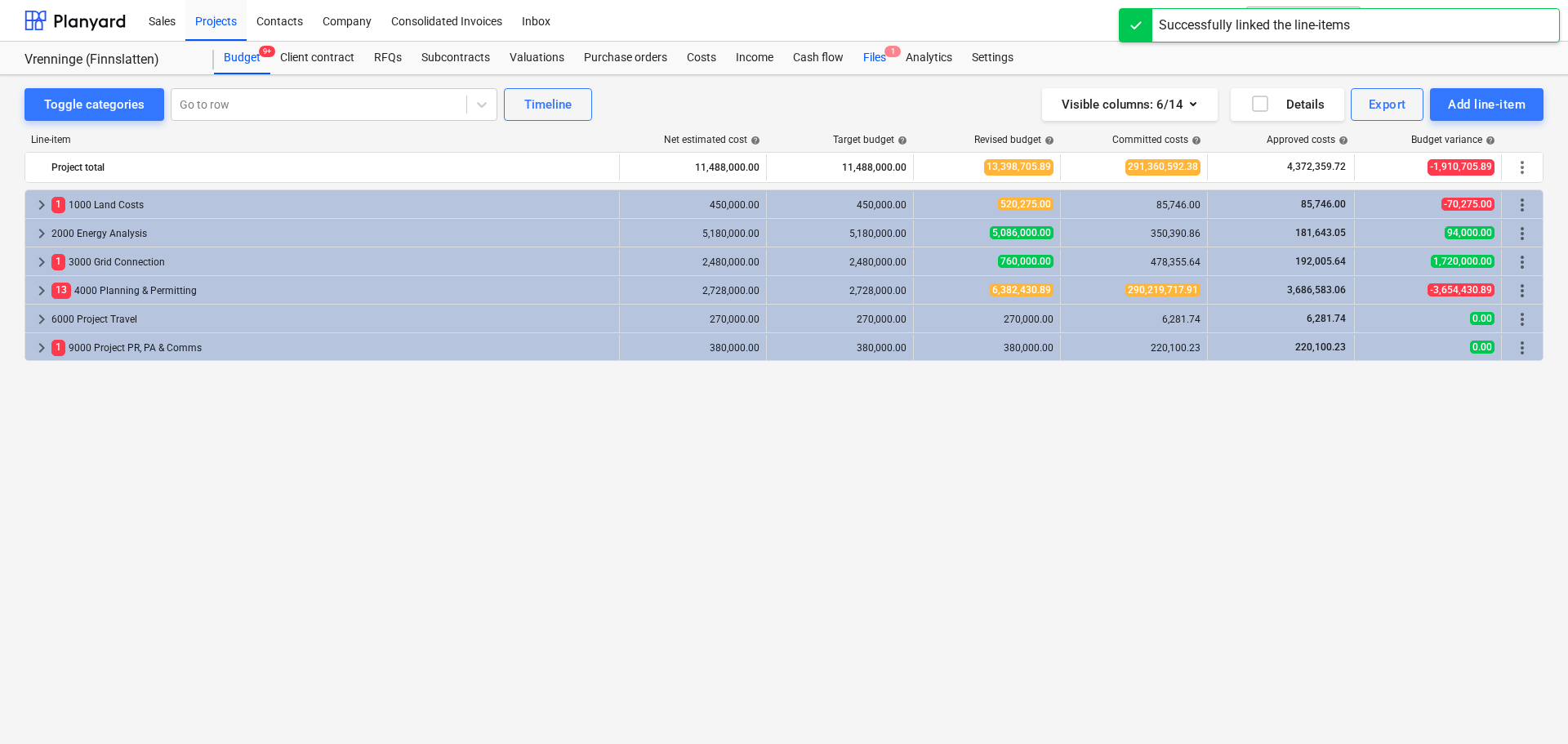
click at [867, 64] on div "Files 1" at bounding box center [875, 58] width 42 height 33
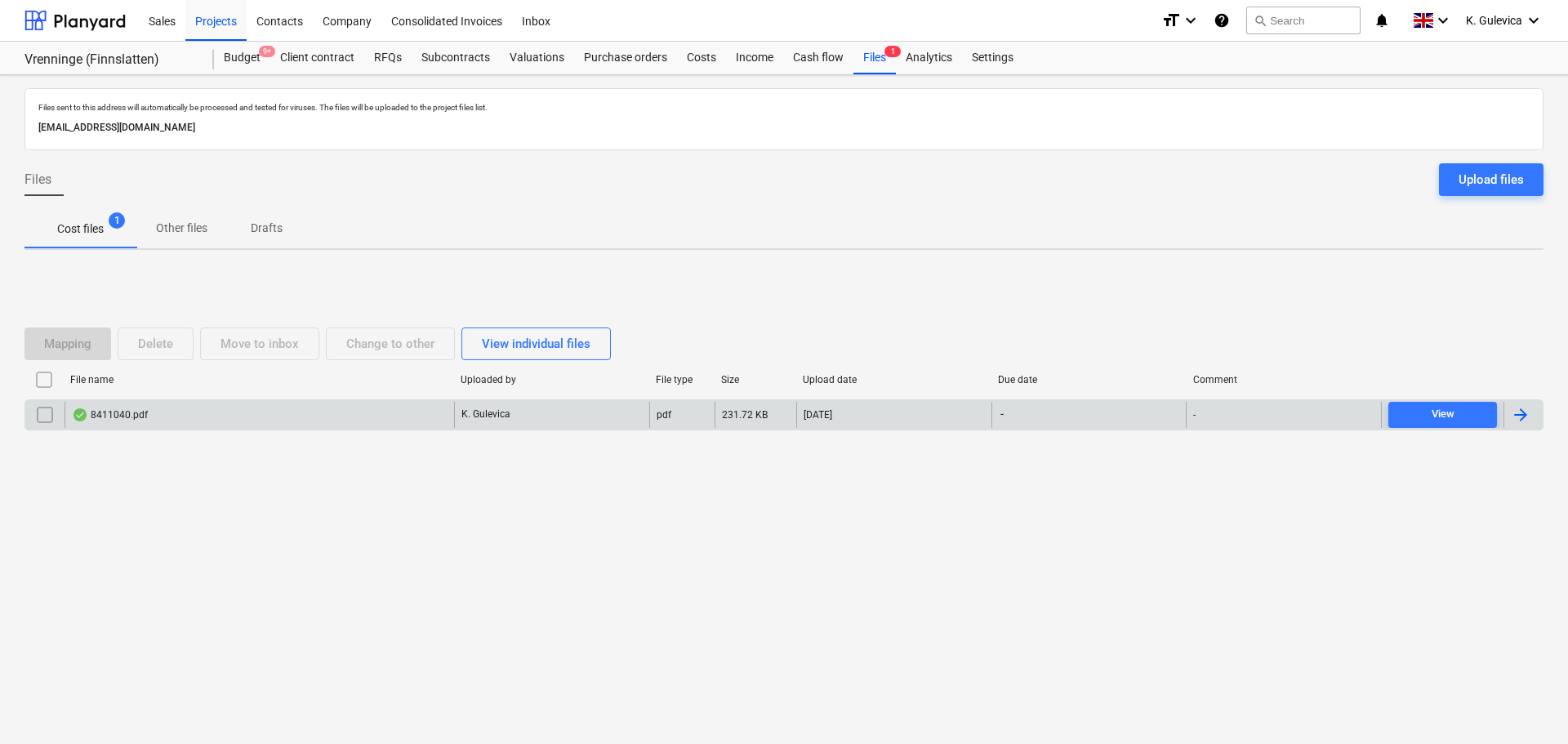
click at [199, 418] on div "8411040.pdf" at bounding box center [259, 414] width 389 height 26
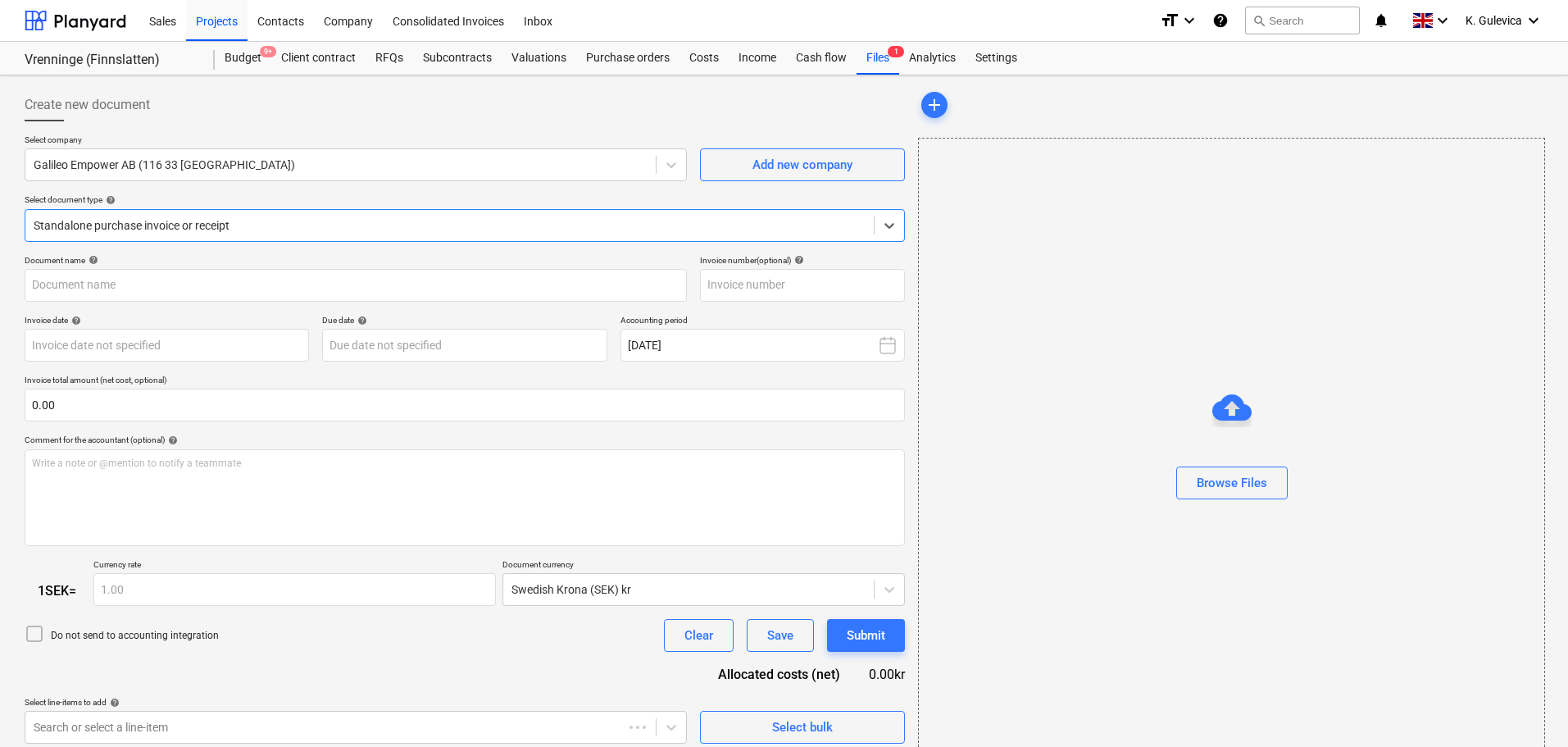
type input "8411040"
type input "[DATE]"
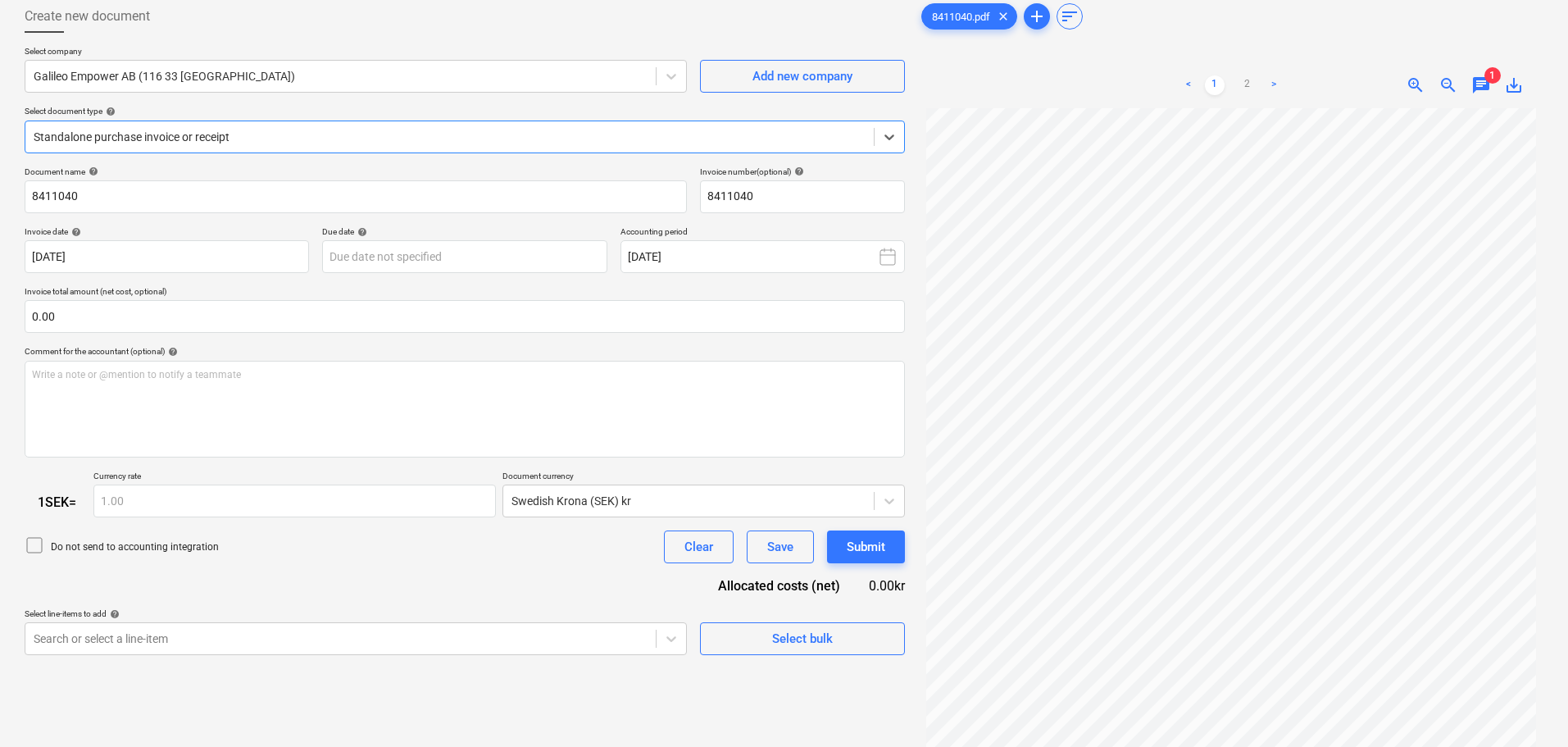
scroll to position [164, 0]
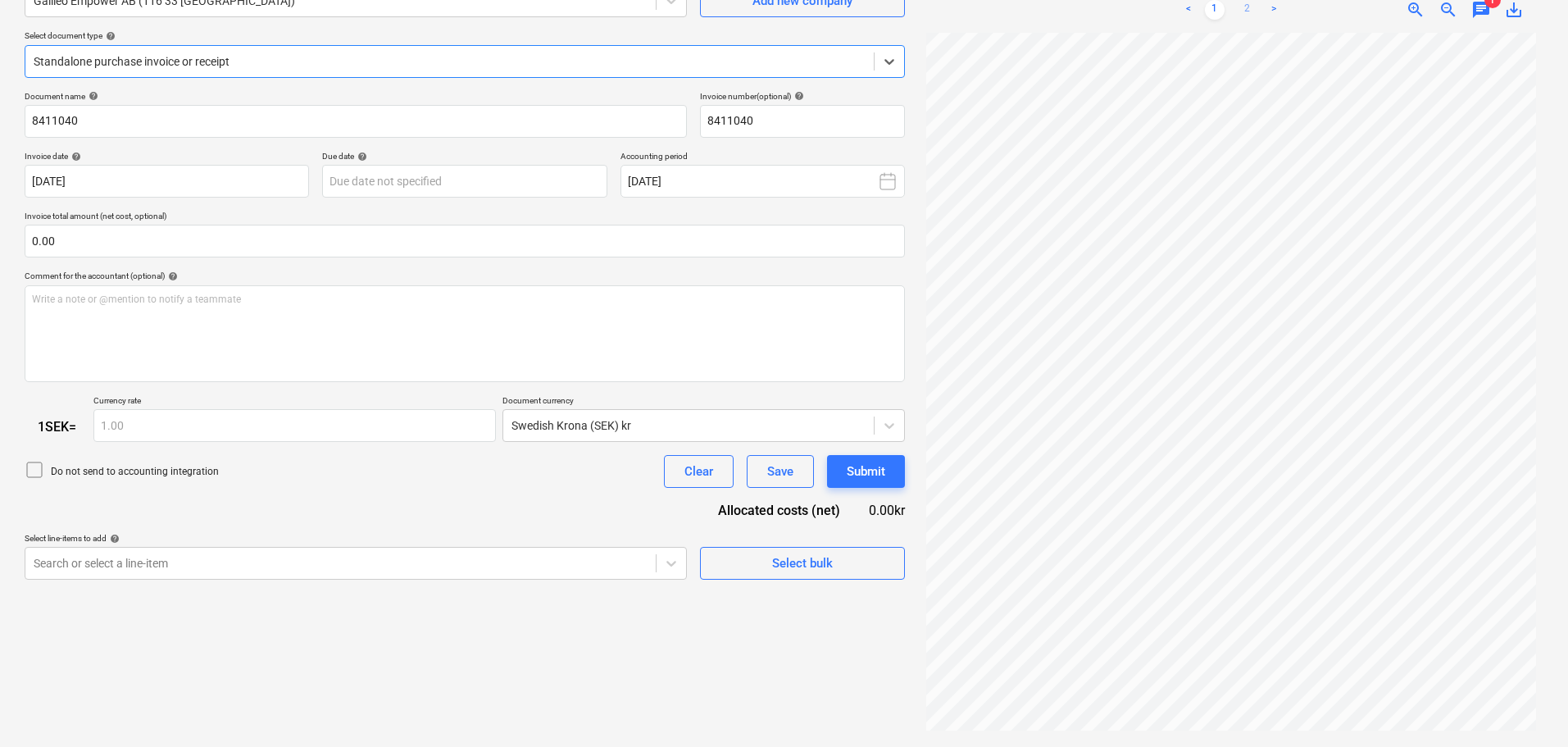
click at [1245, 11] on link "2" at bounding box center [1247, 9] width 19 height 19
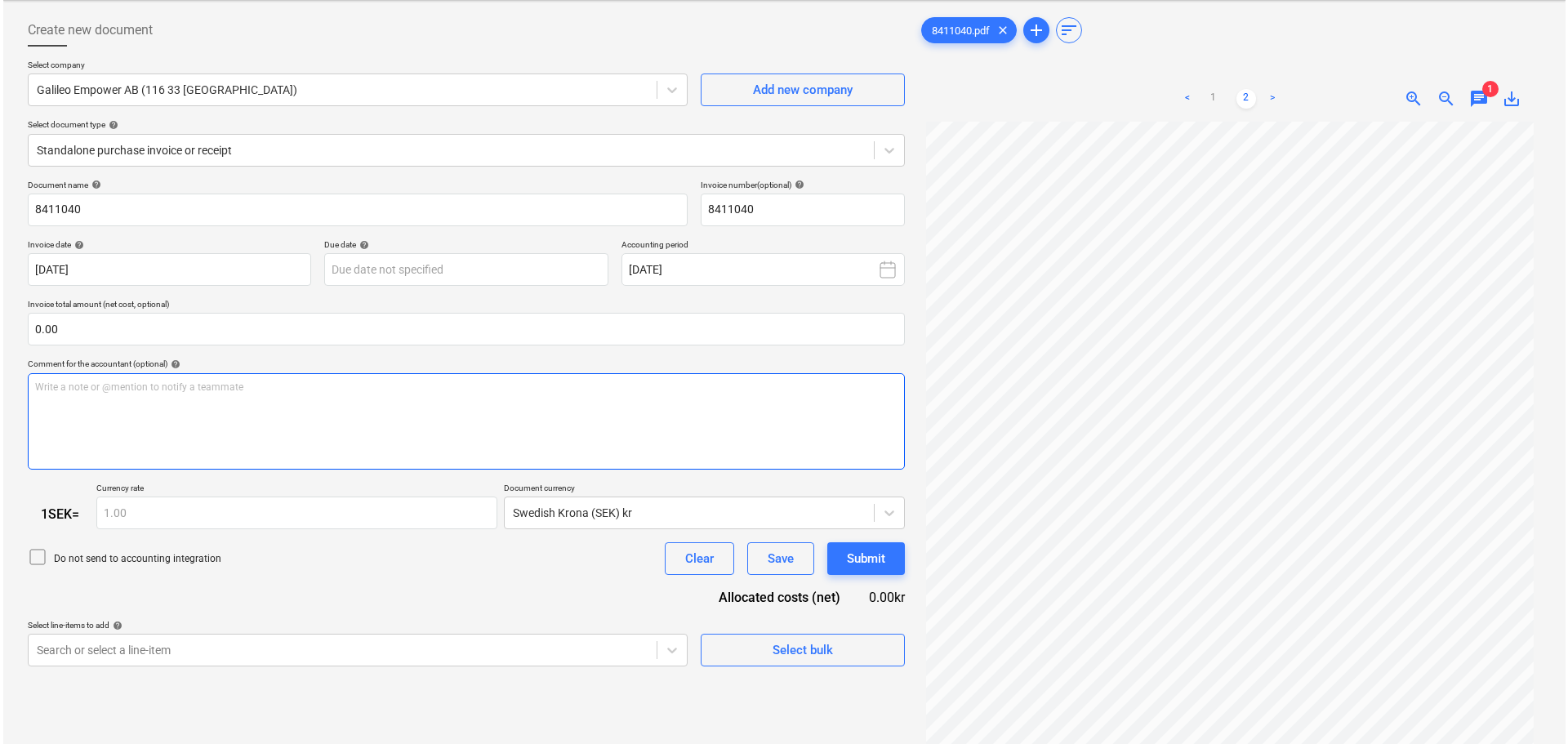
scroll to position [0, 0]
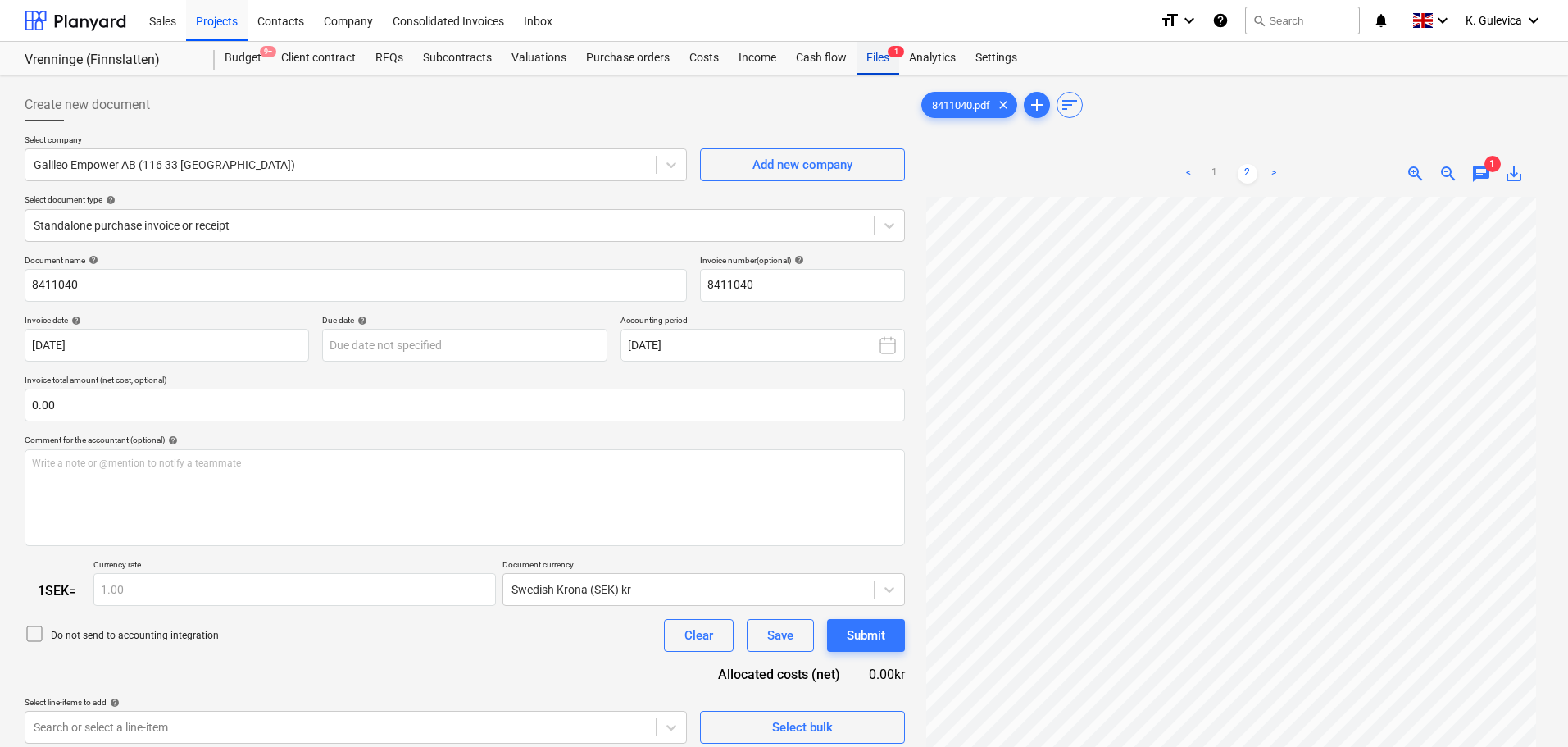
drag, startPoint x: 883, startPoint y: 67, endPoint x: 876, endPoint y: 71, distance: 8.1
click at [883, 67] on div "Files 1" at bounding box center [878, 58] width 42 height 33
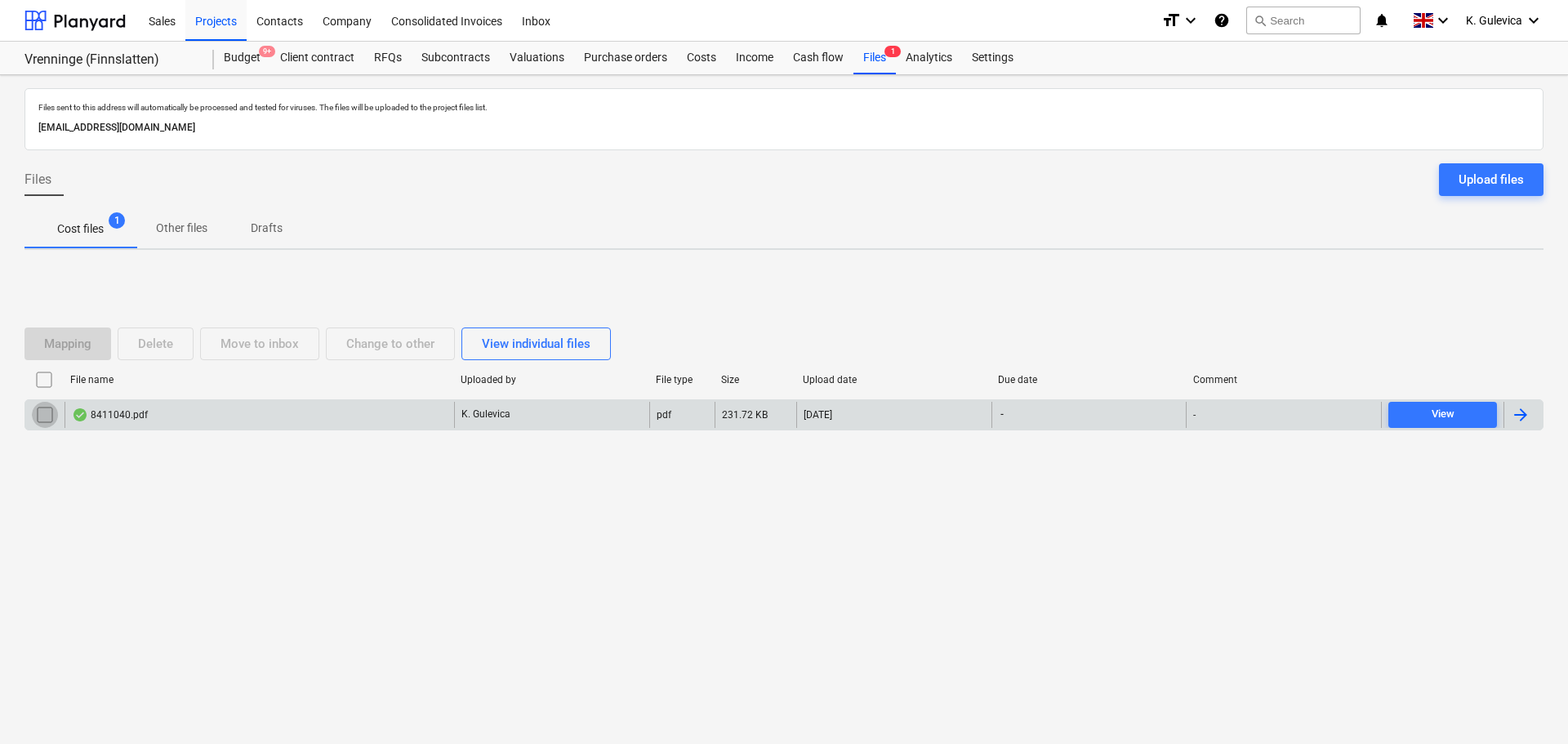
click at [42, 414] on input "checkbox" at bounding box center [45, 414] width 26 height 26
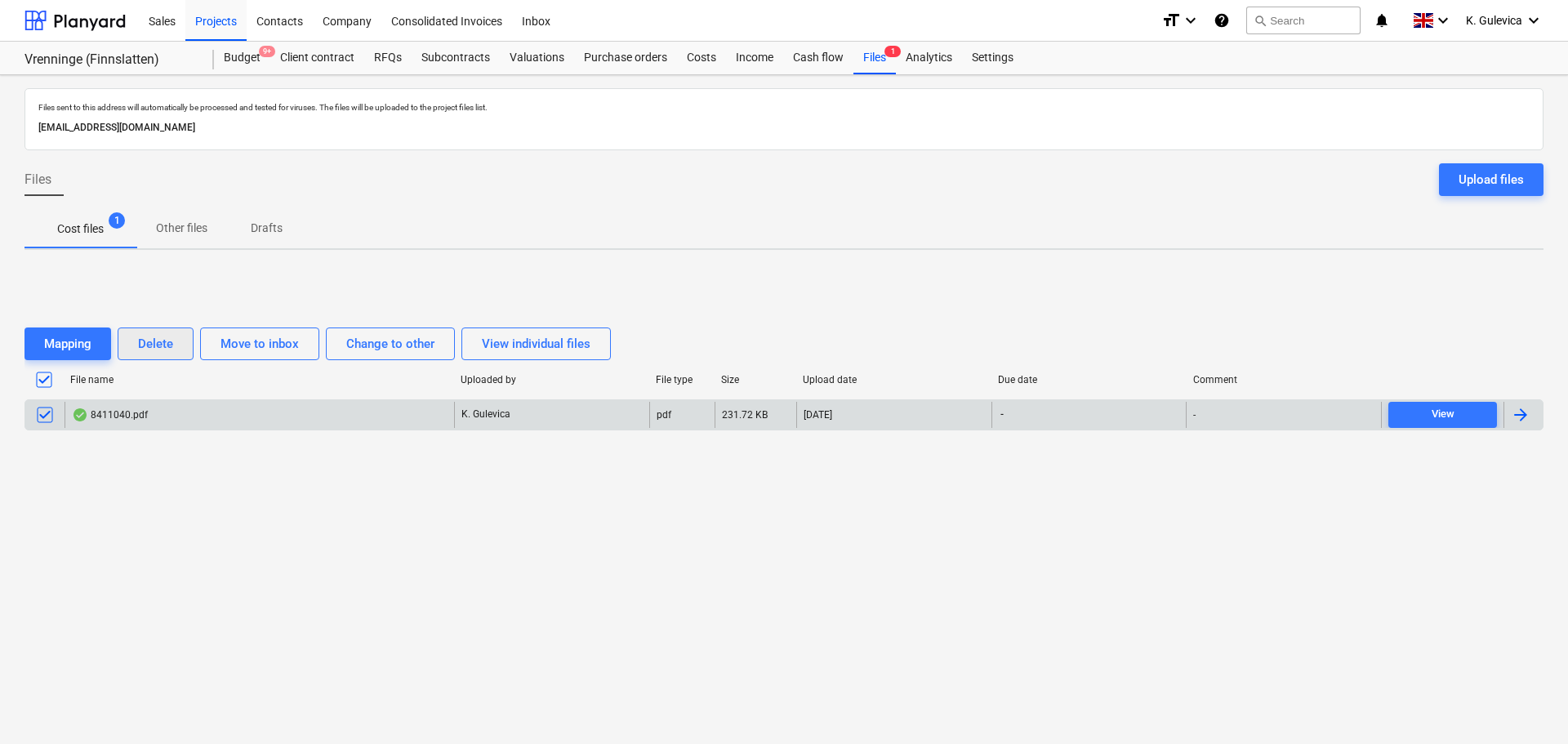
click at [174, 340] on button "Delete" at bounding box center [156, 343] width 76 height 33
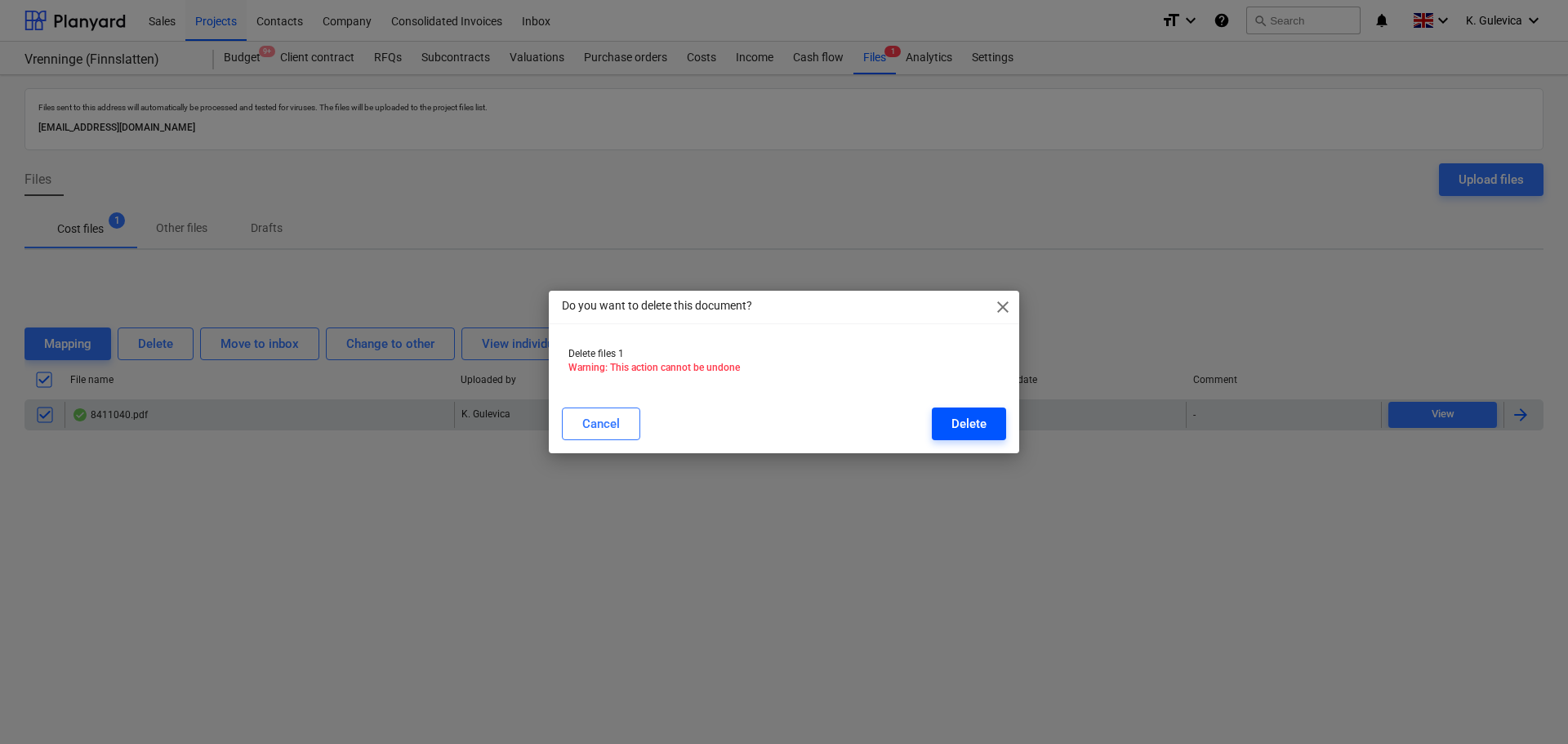
click at [987, 419] on button "Delete" at bounding box center [969, 424] width 74 height 33
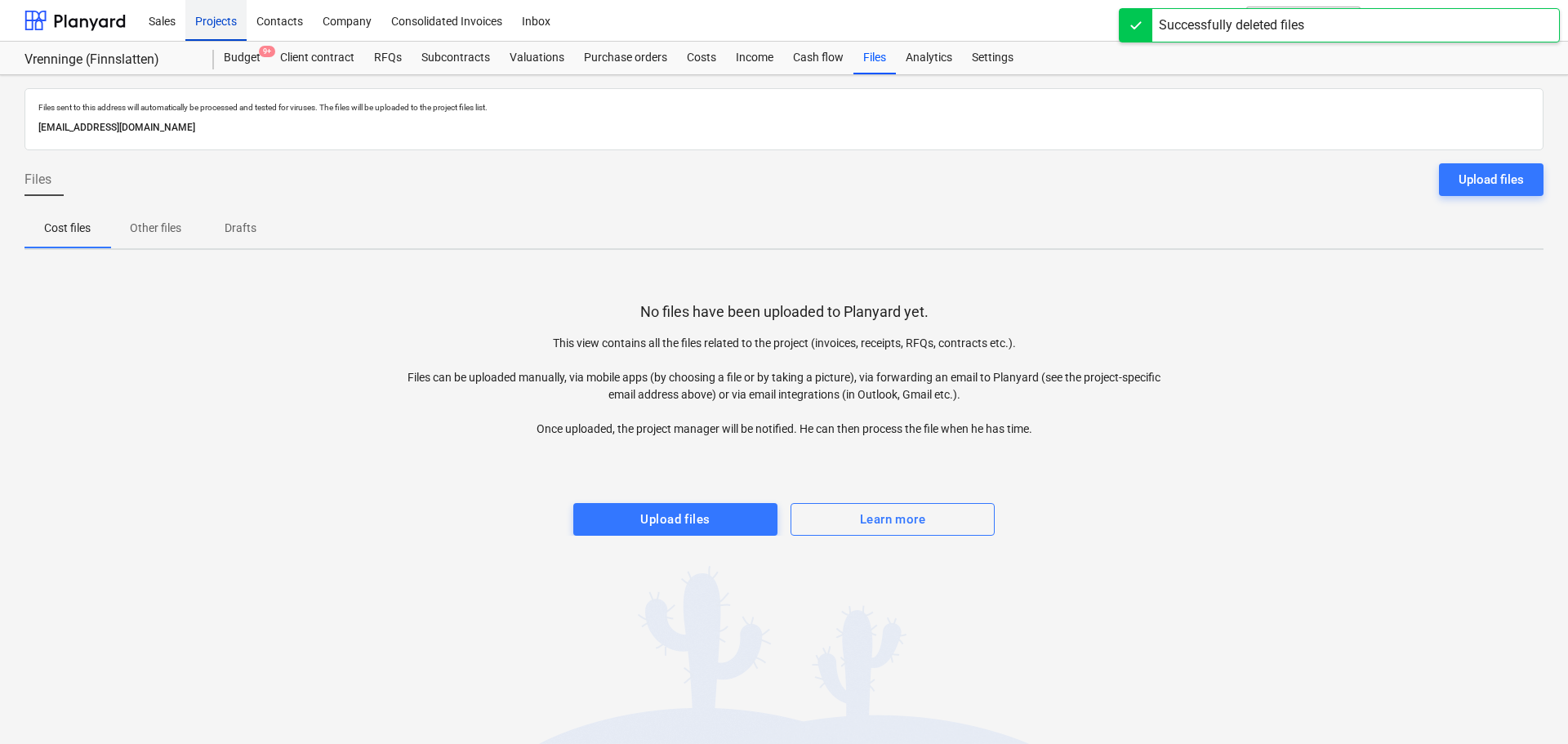
click at [213, 18] on div "Projects" at bounding box center [215, 20] width 61 height 42
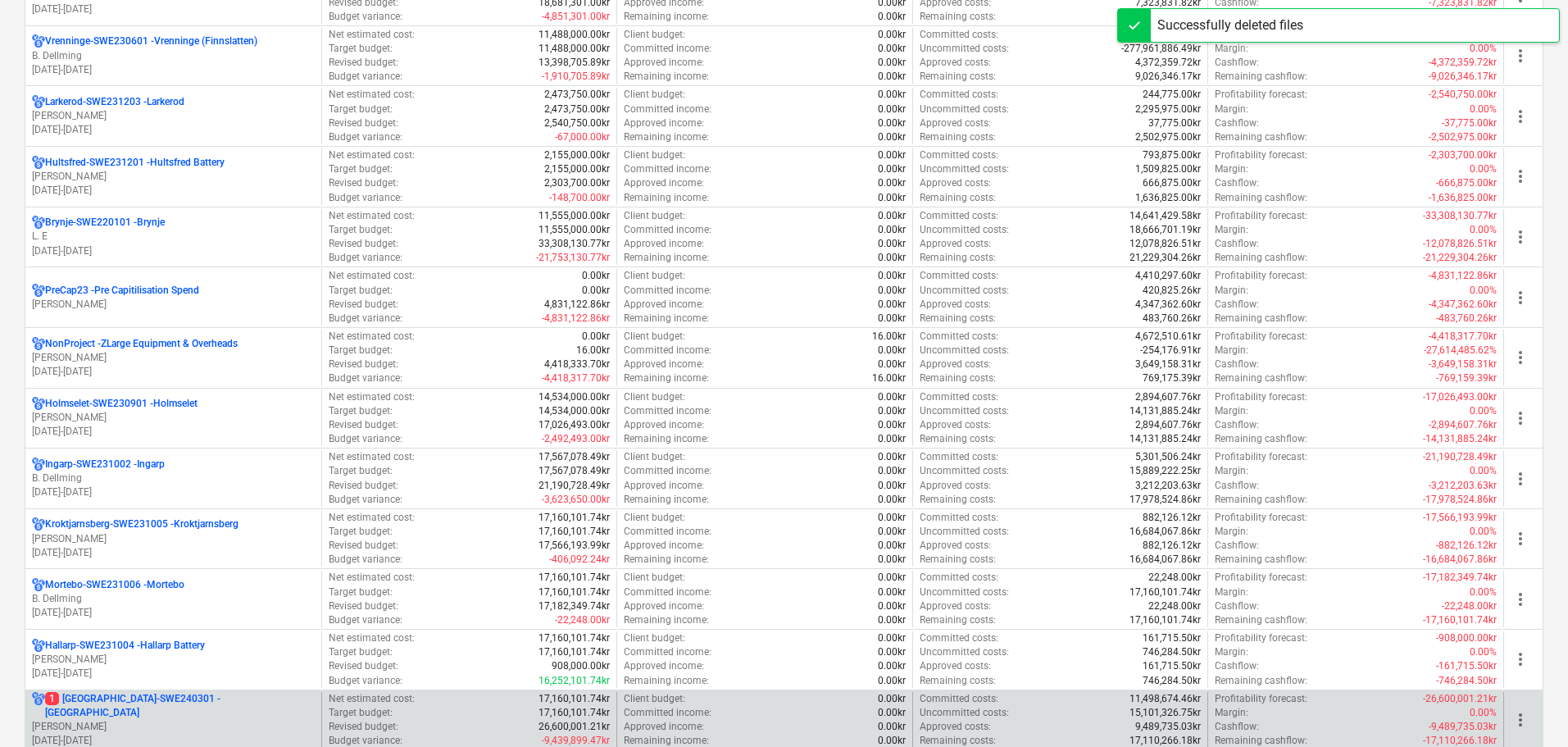
scroll to position [820, 0]
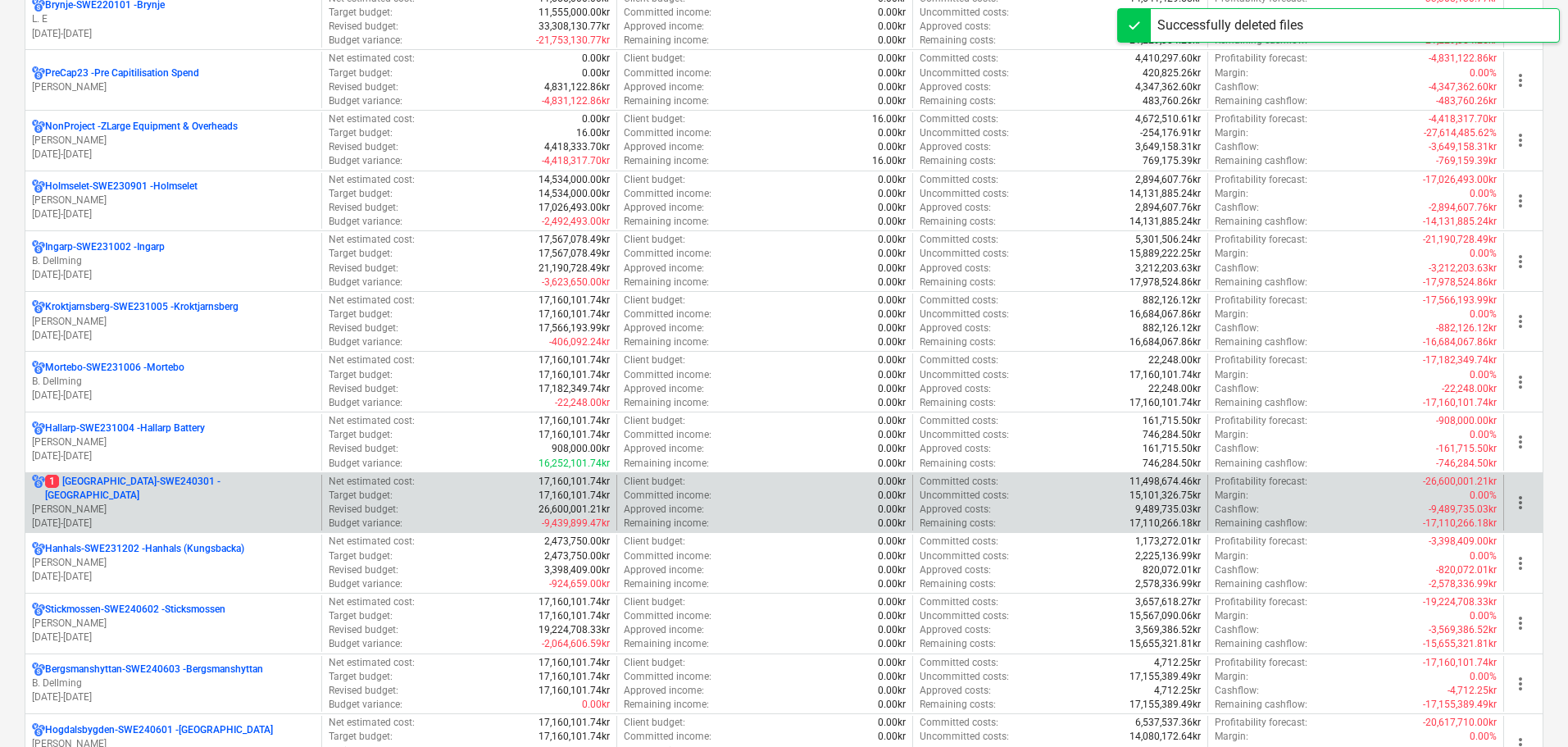
click at [149, 492] on p "1 Hogstberget-SWE240301 - Hogstberget" at bounding box center [179, 488] width 269 height 28
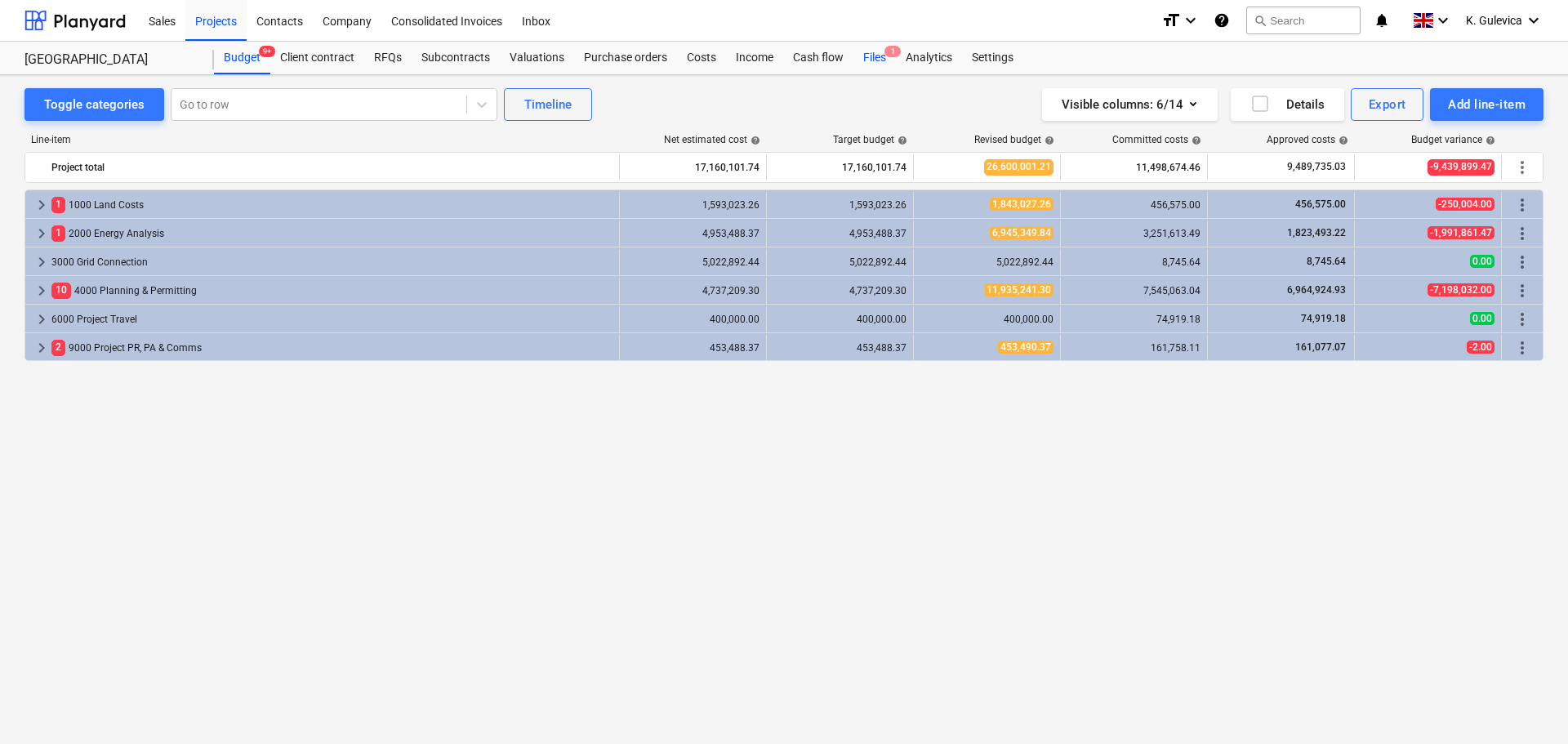
click at [869, 59] on div "Files 1" at bounding box center [875, 58] width 42 height 33
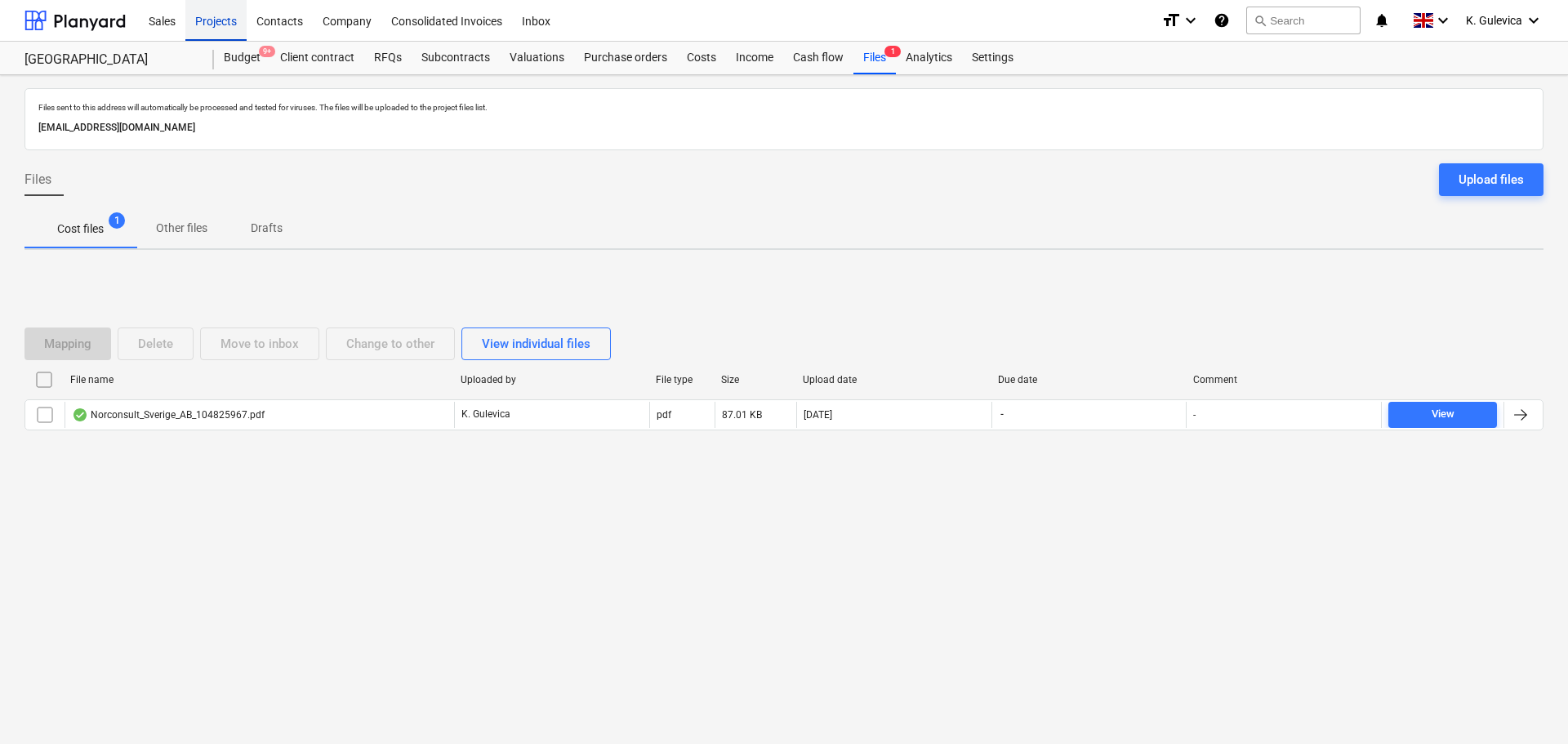
click at [219, 8] on div "Projects" at bounding box center [215, 20] width 61 height 42
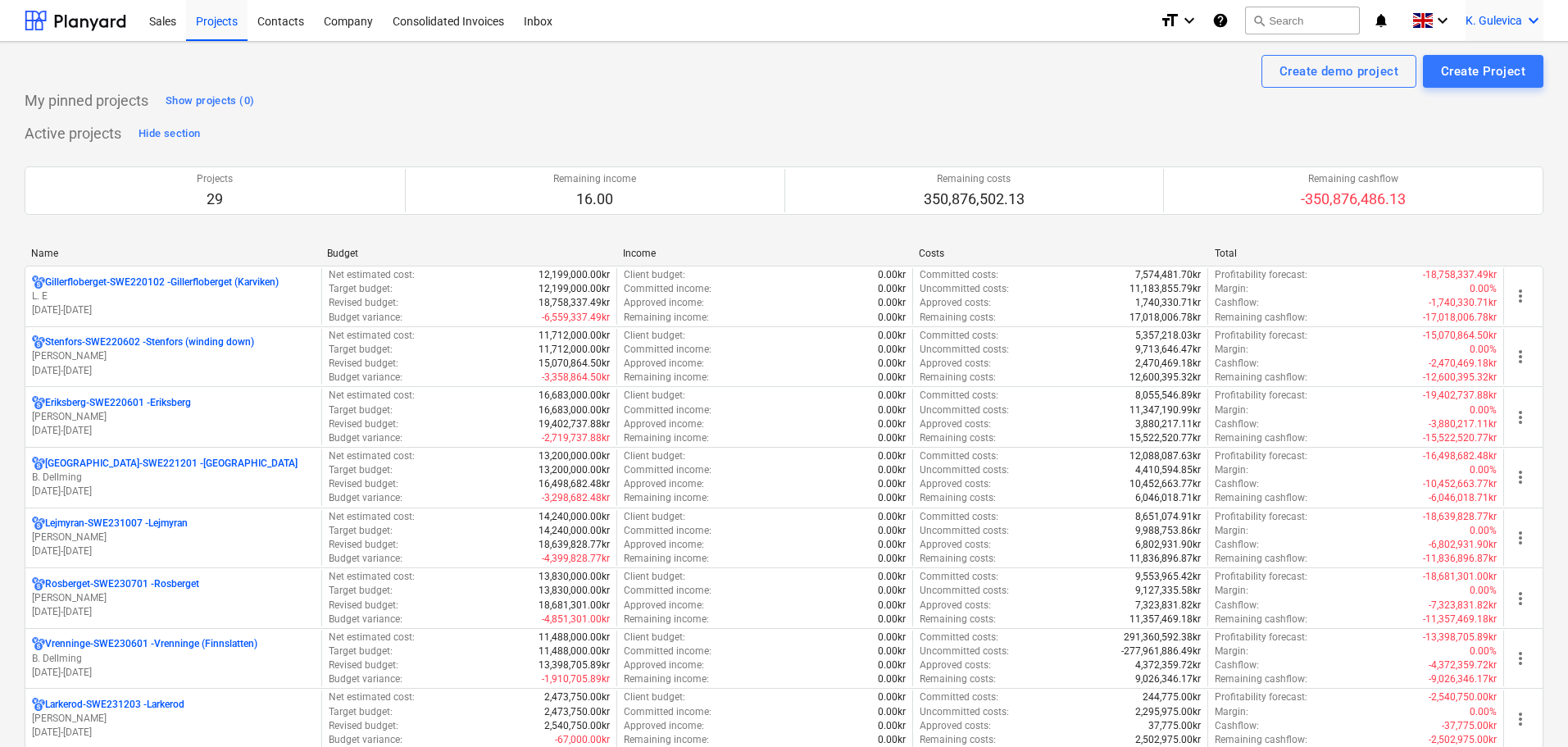
click at [1485, 18] on span "K. Gulevica" at bounding box center [1494, 21] width 57 height 14
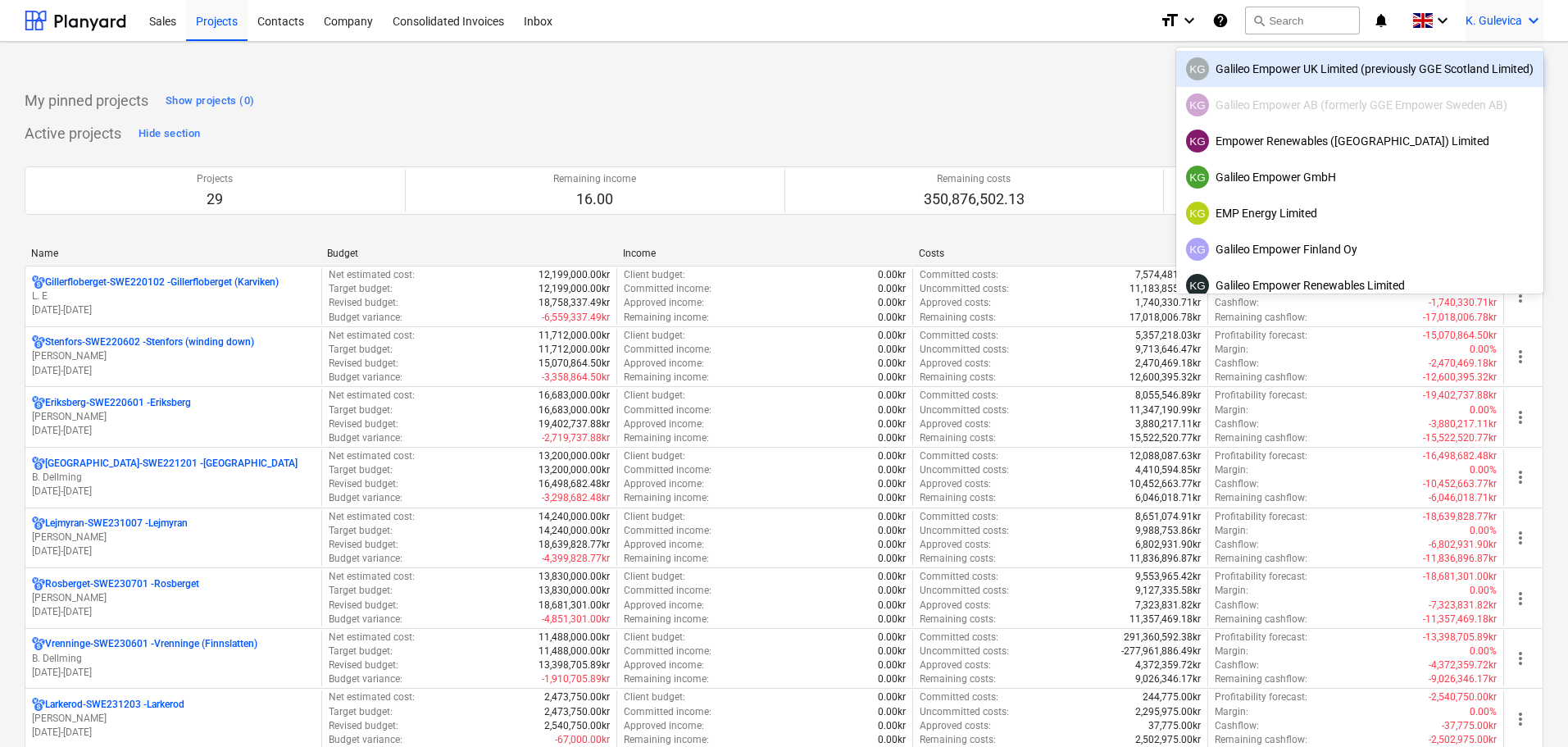
click at [1306, 75] on div "KG Galileo Empower UK Limited (previously GGE Scotland Limited)" at bounding box center [1360, 68] width 348 height 23
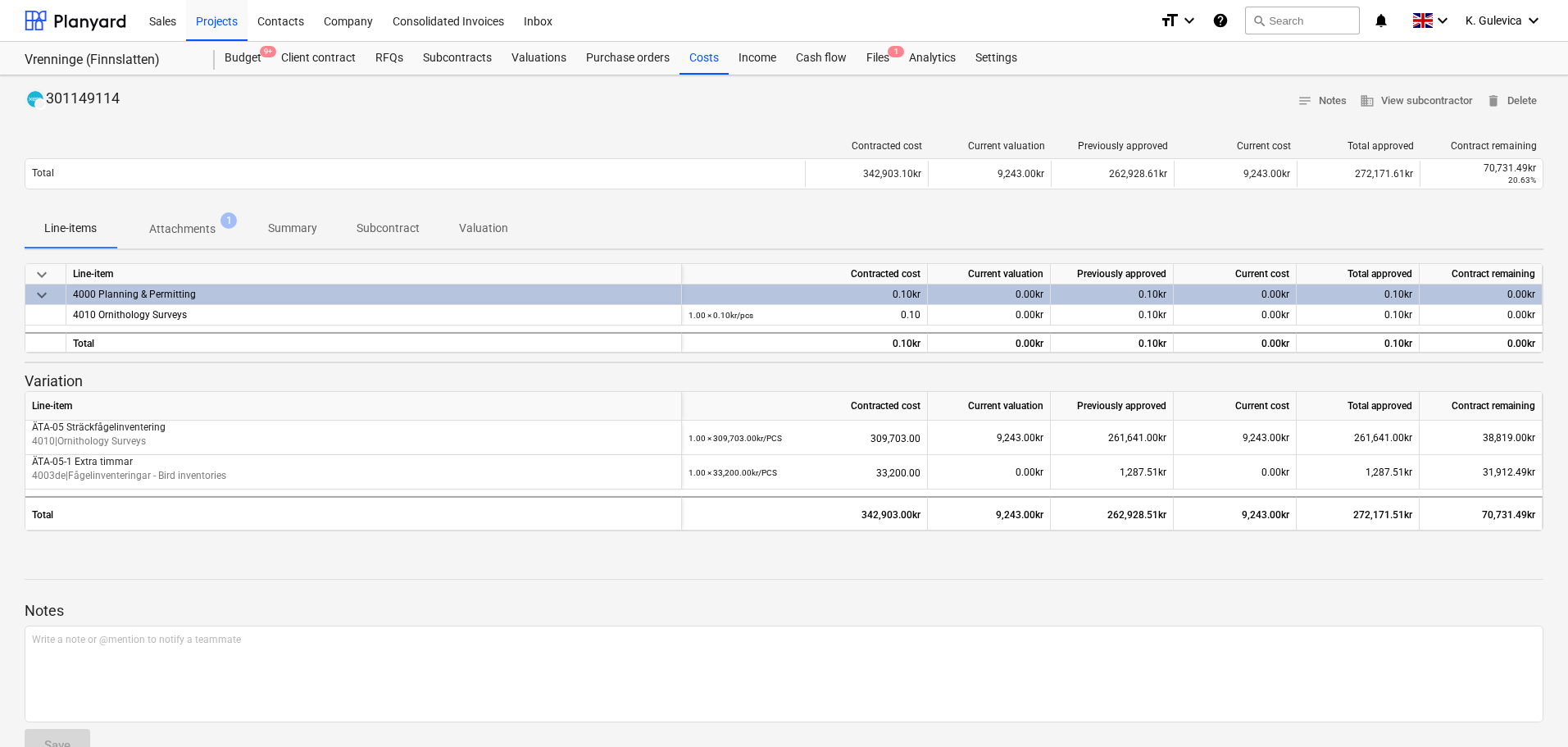
click at [317, 227] on p "Summary" at bounding box center [292, 228] width 49 height 17
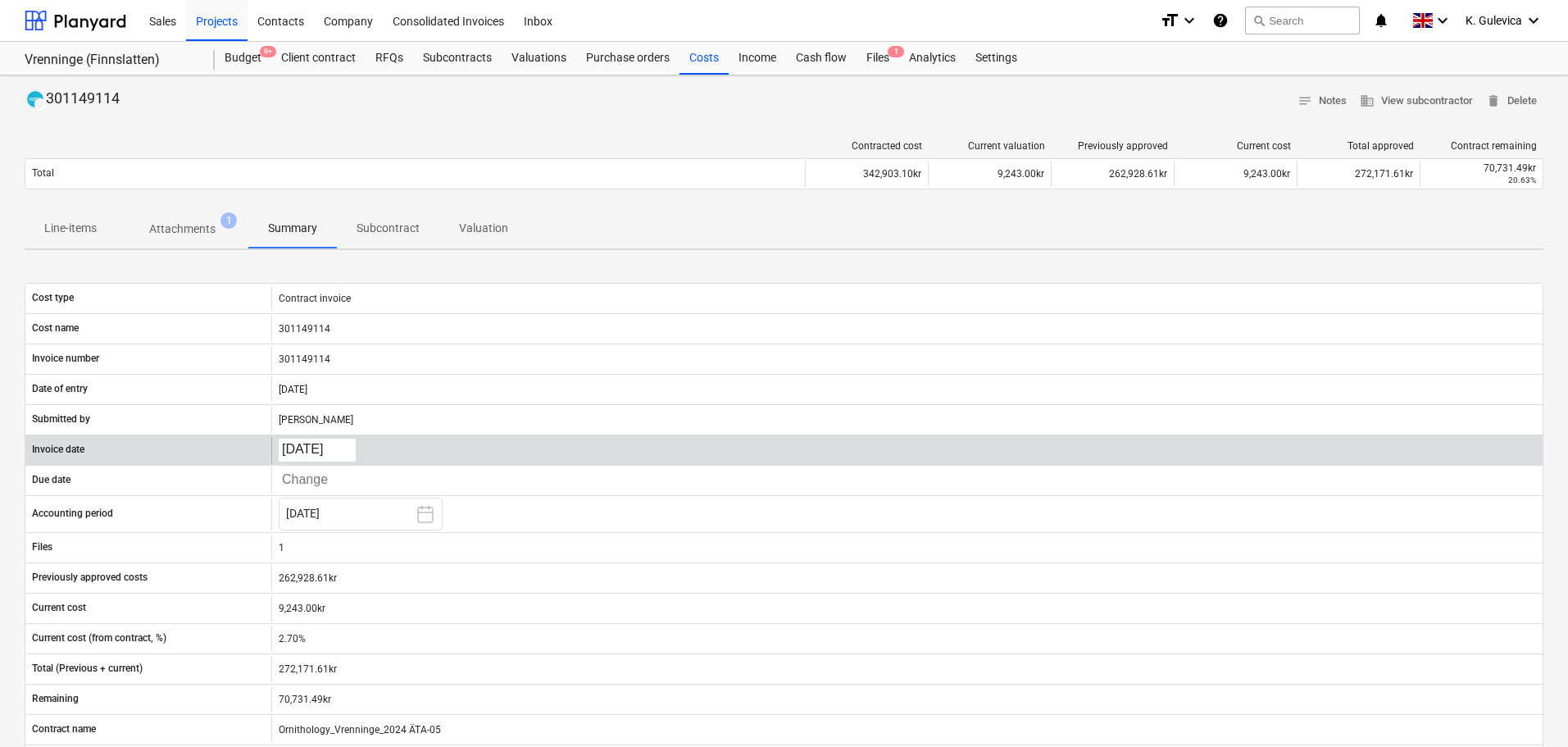
click at [311, 439] on body "Sales Projects Contacts Company Consolidated Invoices Inbox format_size keyboar…" at bounding box center [784, 373] width 1568 height 747
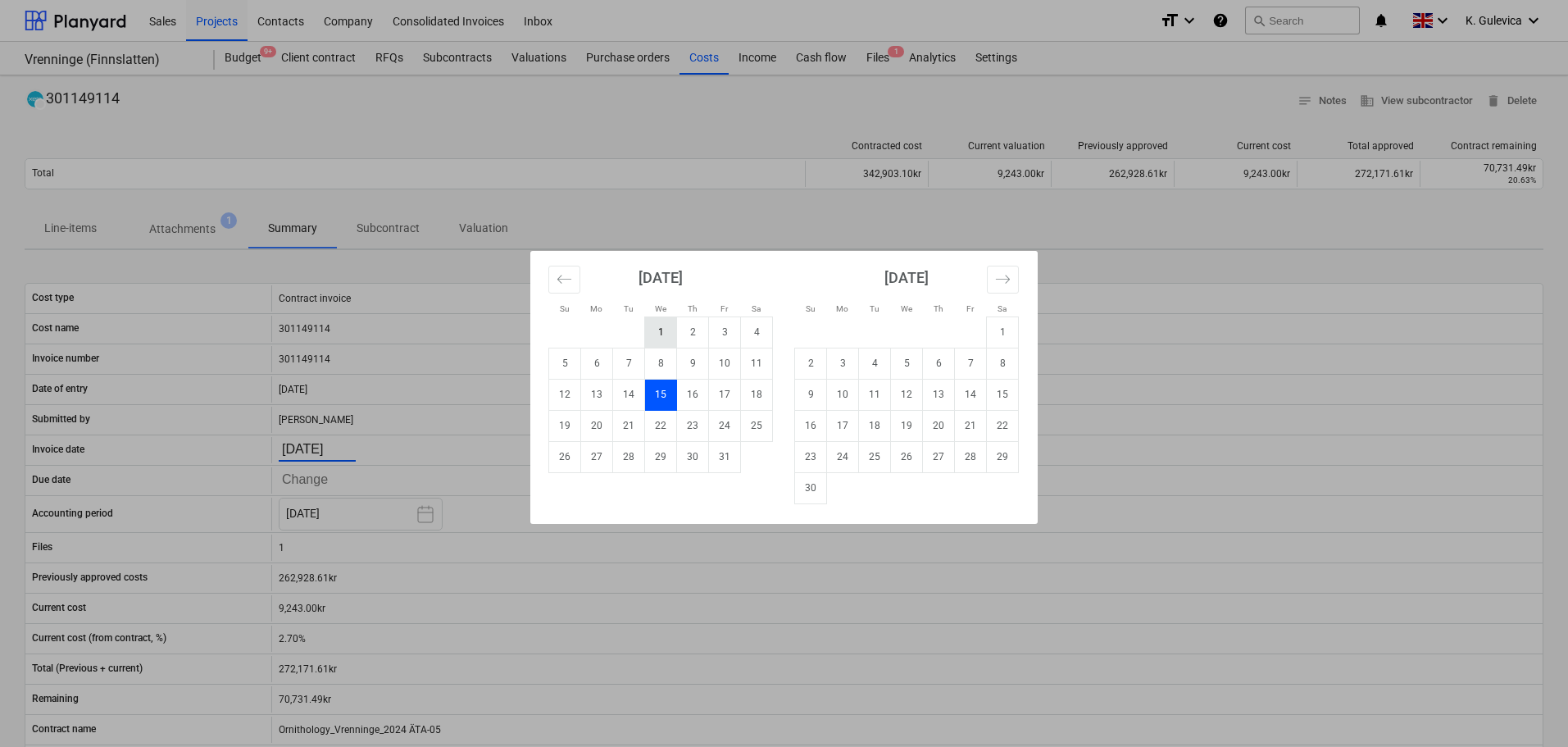
click at [655, 330] on td "1" at bounding box center [661, 332] width 32 height 31
type input "[DATE]"
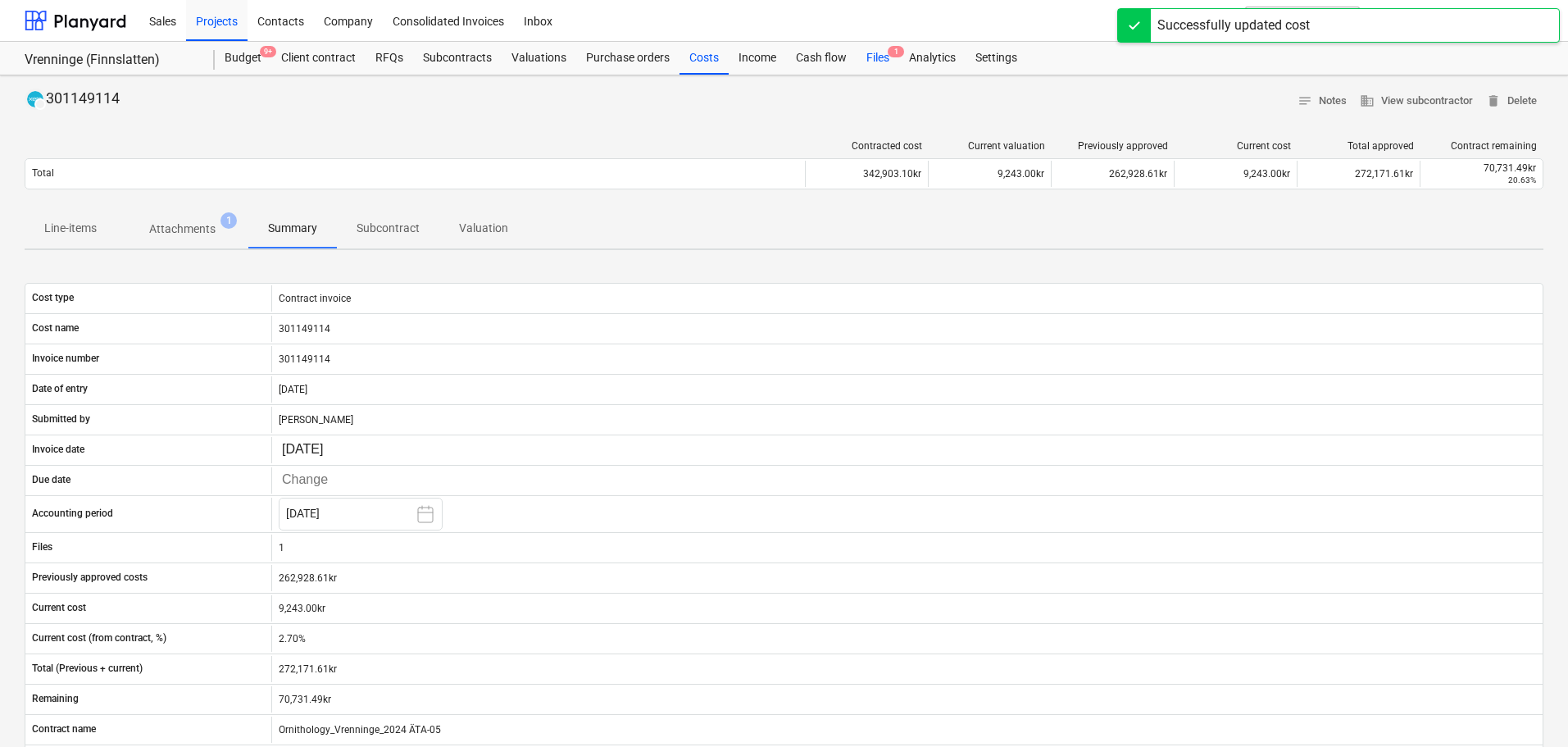
click at [866, 58] on div "Files 1" at bounding box center [878, 58] width 42 height 33
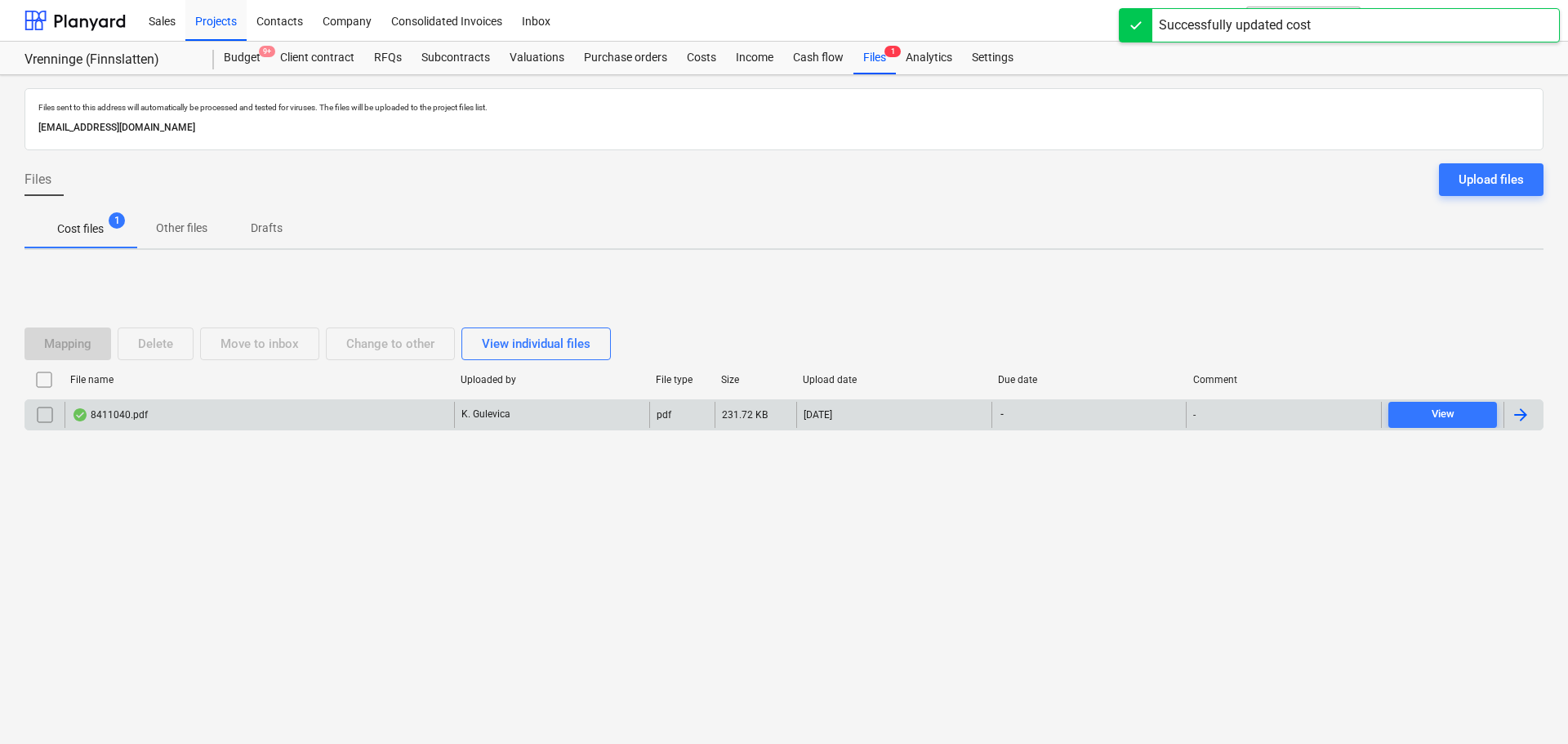
click at [167, 412] on div "8411040.pdf" at bounding box center [259, 414] width 389 height 26
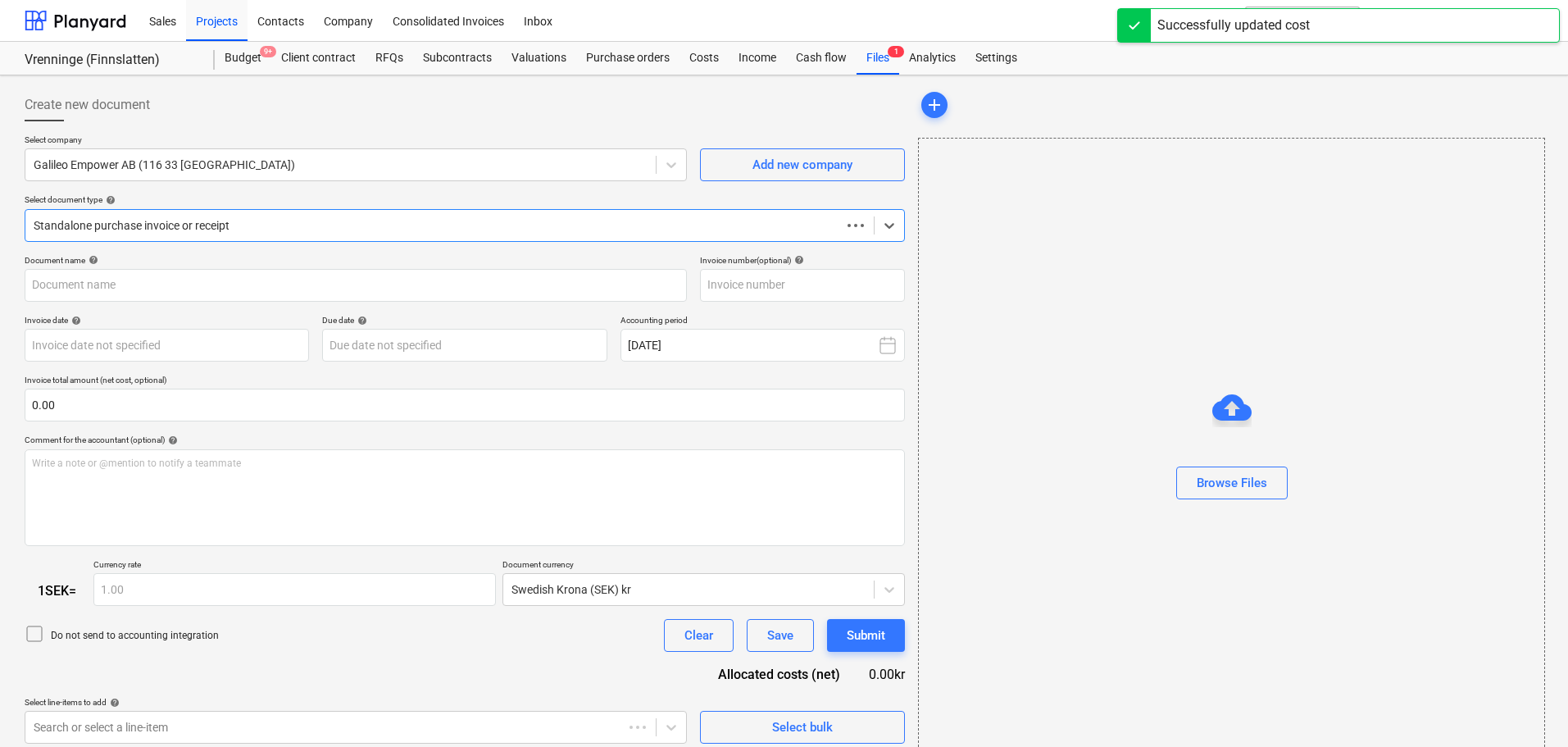
type input "8411040"
type input "[DATE]"
